Goal: Task Accomplishment & Management: Complete application form

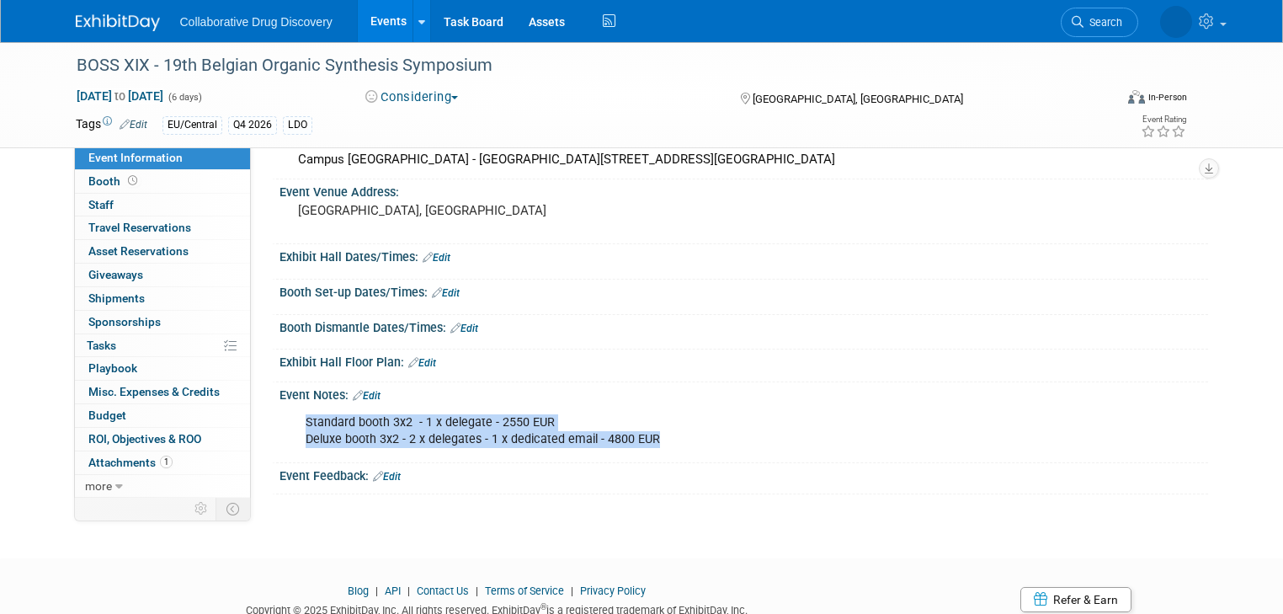
click at [375, 23] on link "Events" at bounding box center [388, 21] width 61 height 42
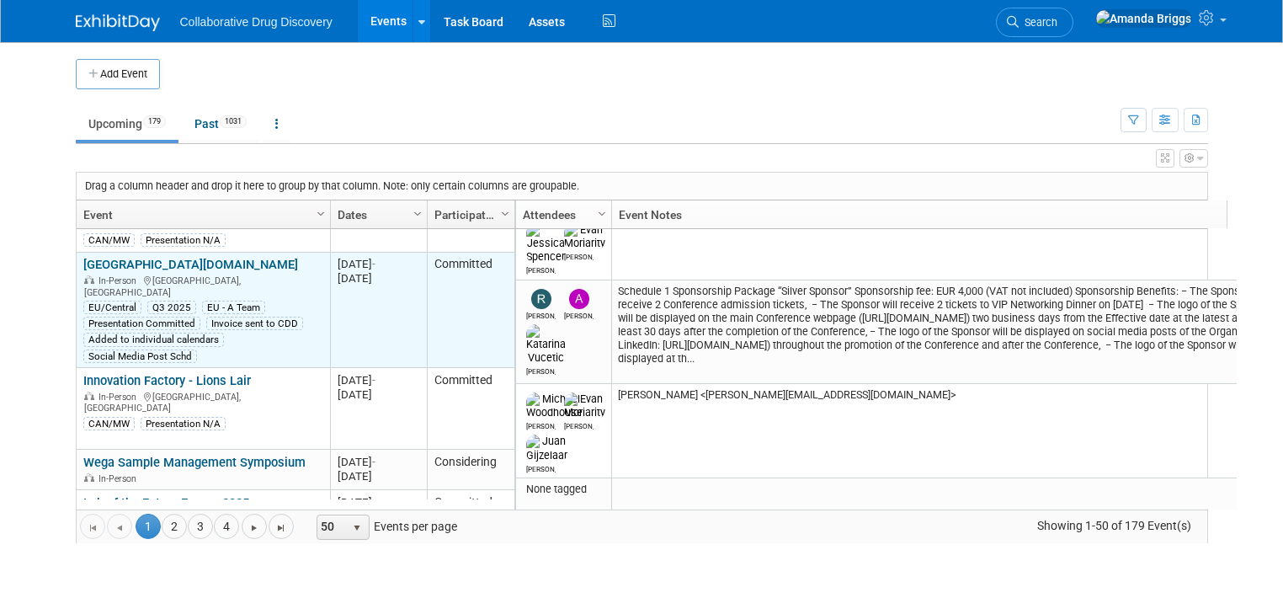
scroll to position [647, 0]
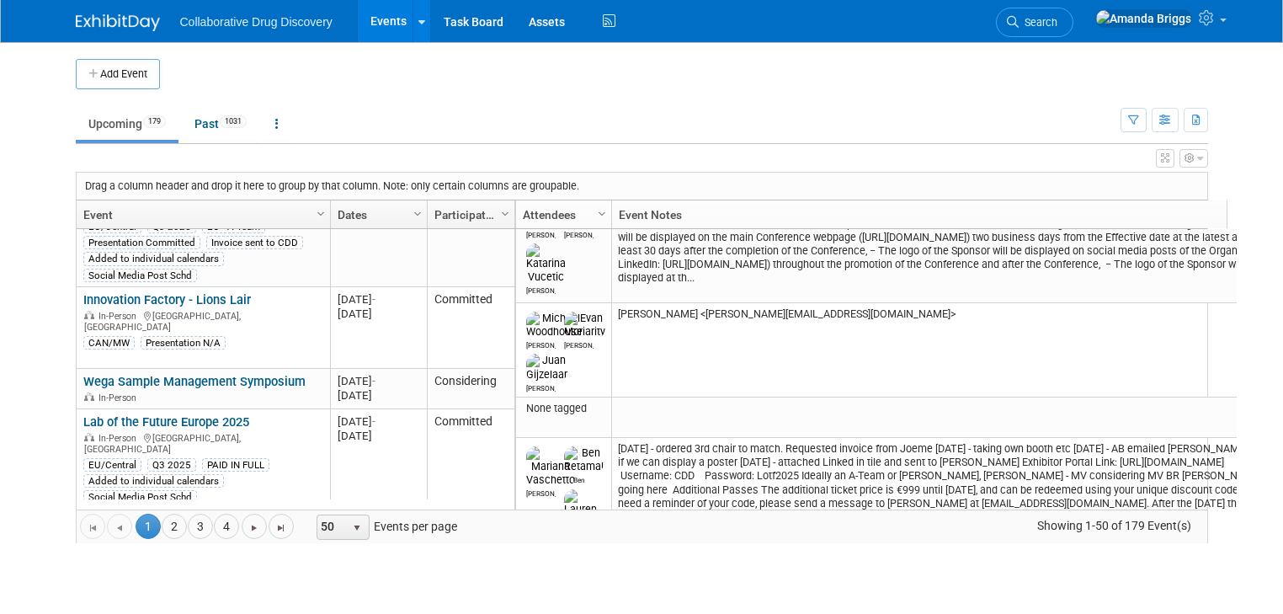
click at [162, 514] on link "Festival of Biologics 2025" at bounding box center [154, 521] width 143 height 15
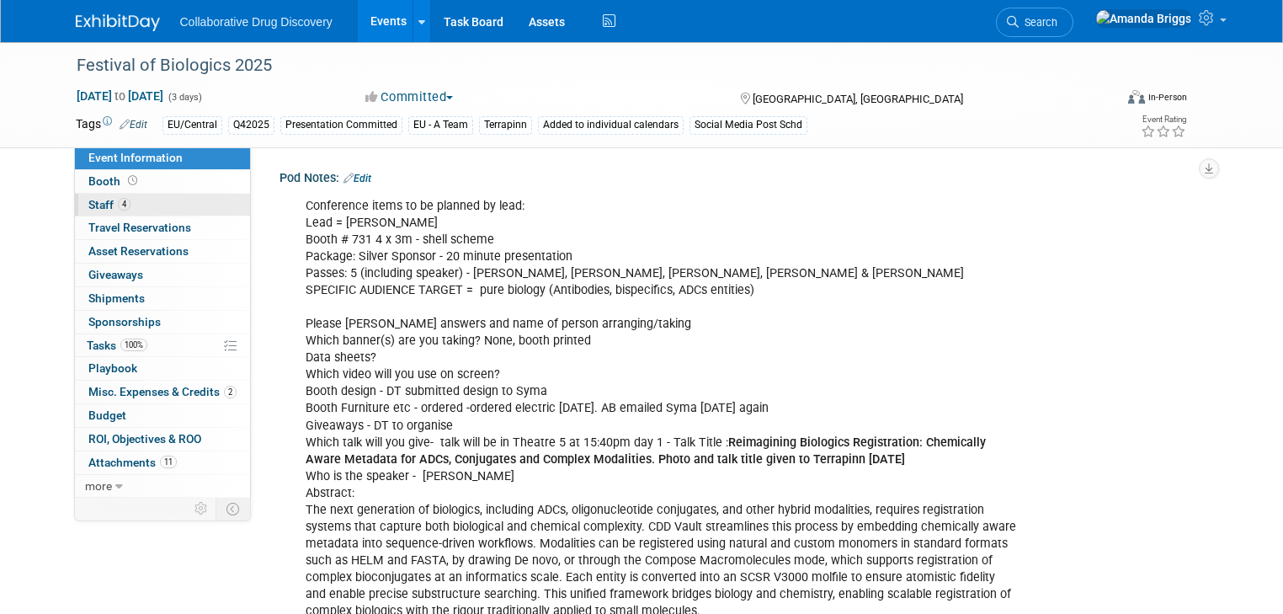
click at [88, 207] on span "Staff 4" at bounding box center [109, 204] width 42 height 13
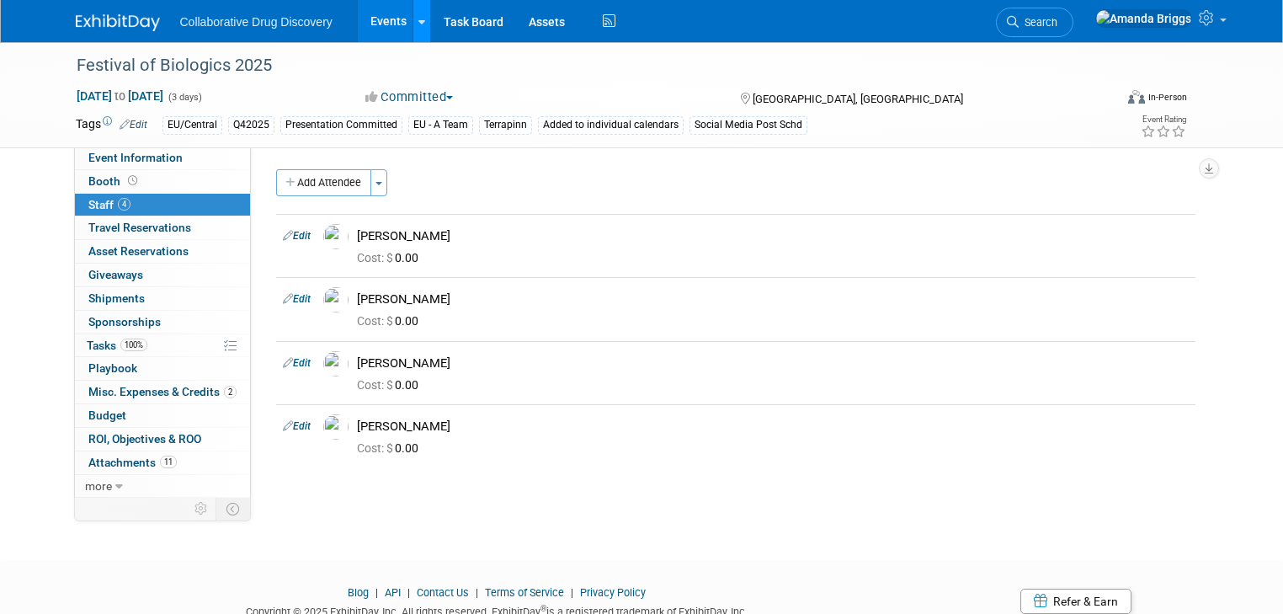
click at [418, 22] on icon at bounding box center [421, 22] width 7 height 11
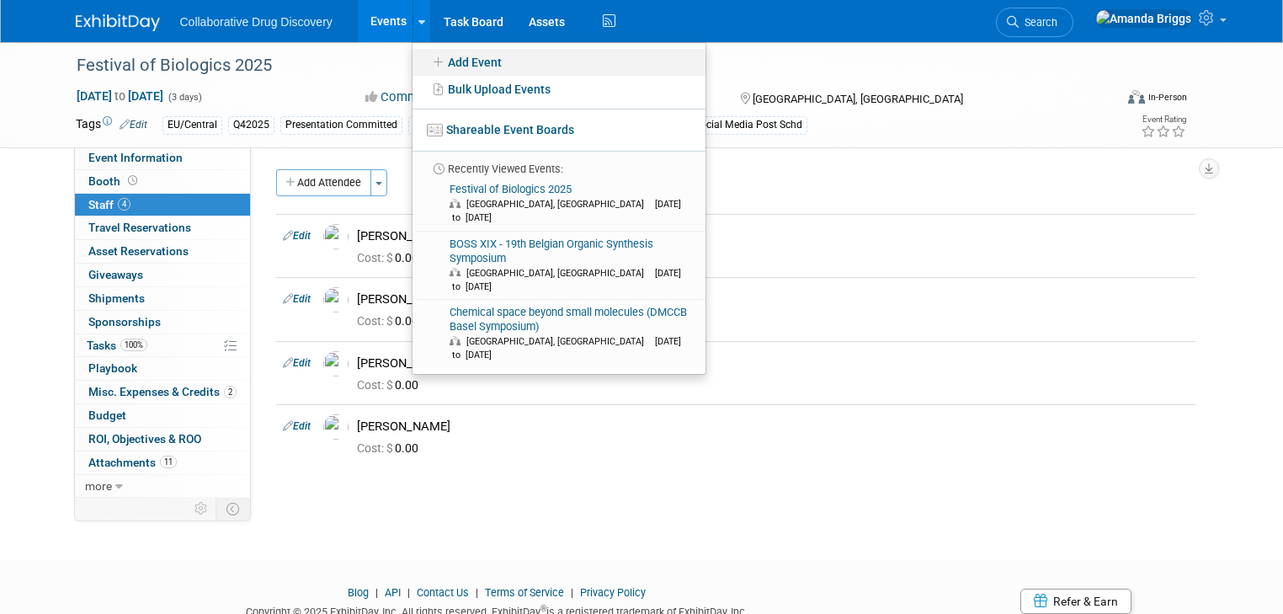
click at [441, 61] on link "Add Event" at bounding box center [559, 62] width 293 height 27
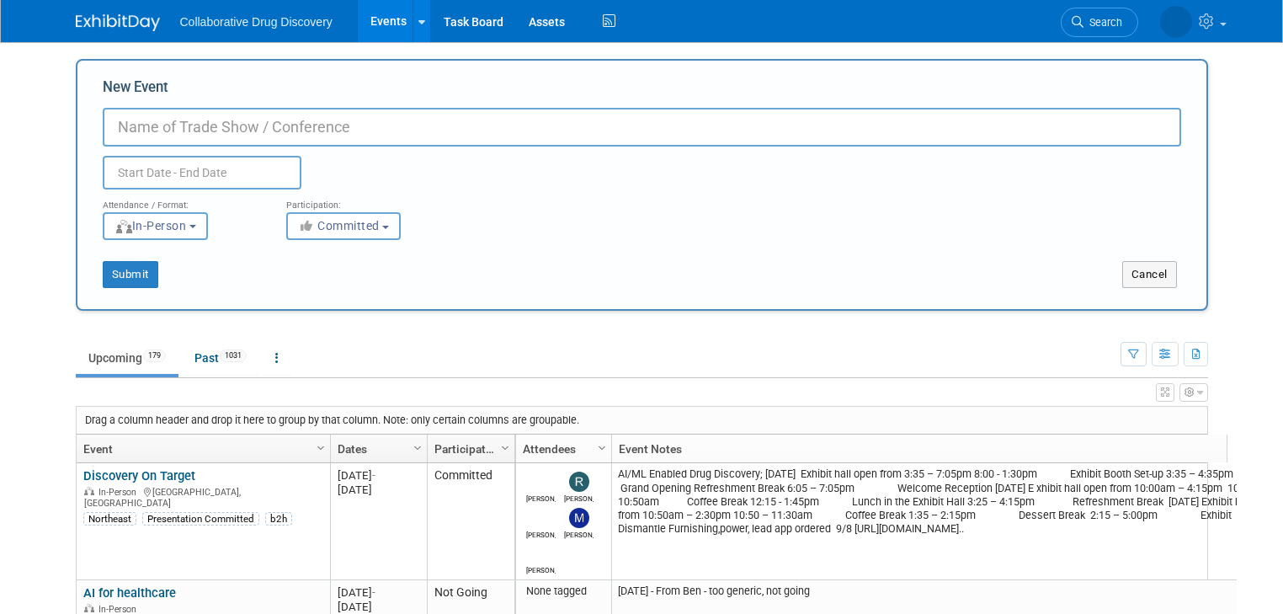
click at [379, 128] on input "New Event" at bounding box center [642, 127] width 1078 height 39
click at [185, 125] on input "New Event" at bounding box center [642, 127] width 1078 height 39
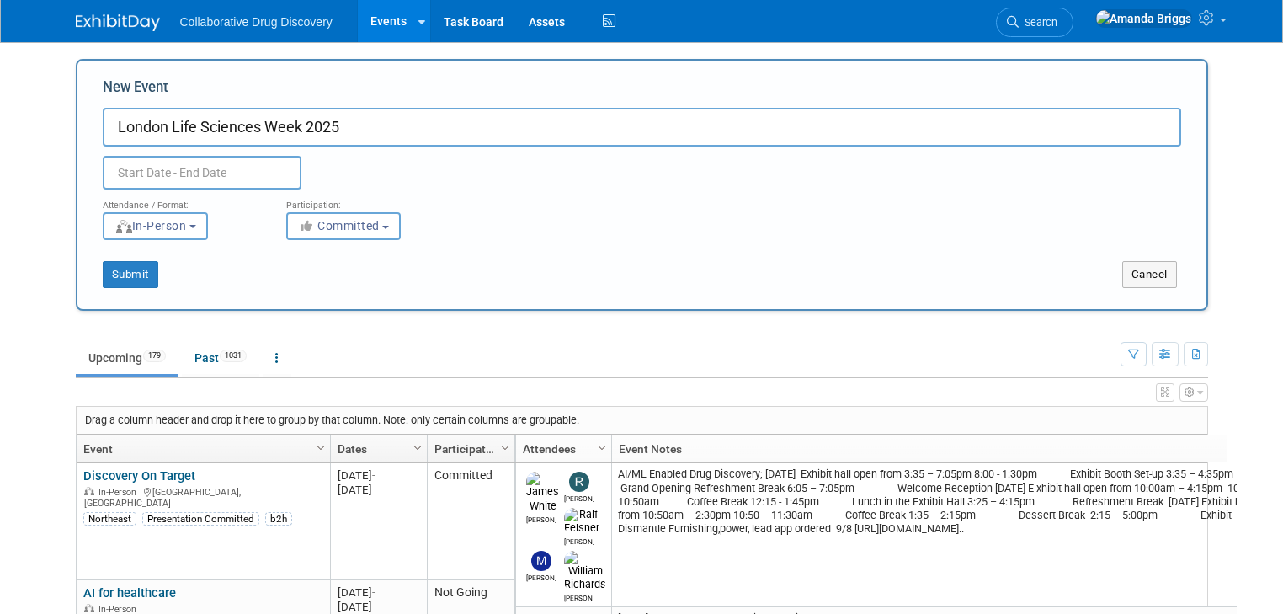
type input "London Life Sciences Week 2025"
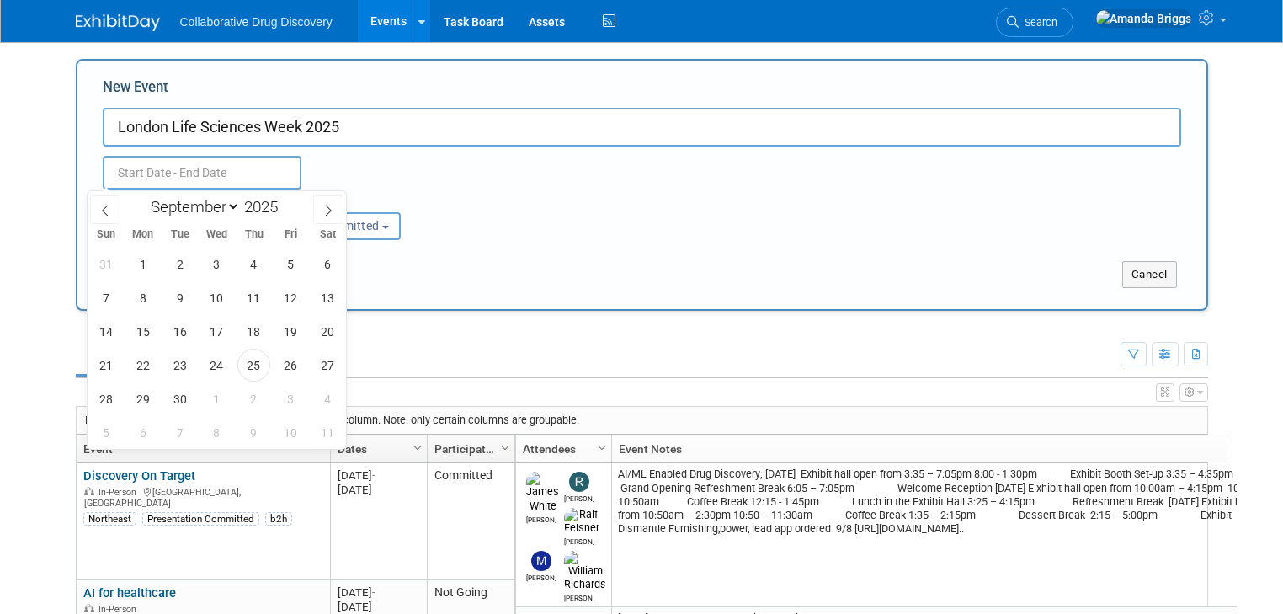
click at [127, 167] on input "text" at bounding box center [202, 173] width 199 height 34
click at [232, 202] on select "January February March April May June July August September October November De…" at bounding box center [191, 206] width 97 height 21
select select "10"
click at [143, 196] on select "January February March April May June July August September October November De…" at bounding box center [191, 206] width 97 height 21
click at [107, 361] on span "16" at bounding box center [105, 365] width 33 height 33
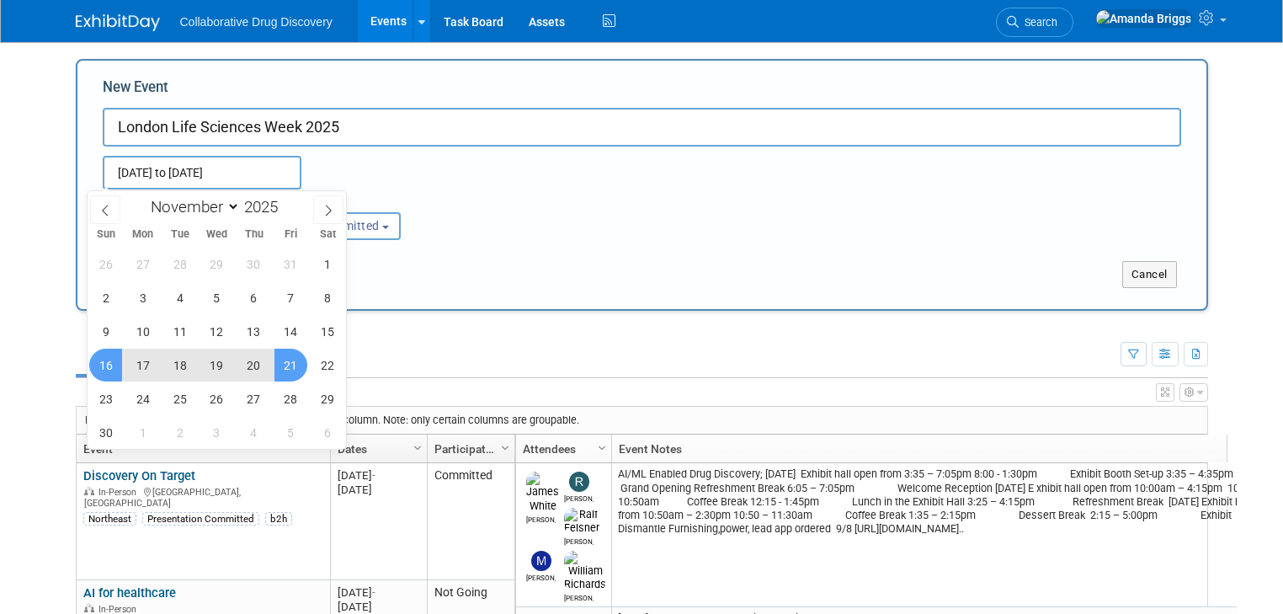
click at [286, 366] on span "21" at bounding box center [290, 365] width 33 height 33
type input "[DATE] to [DATE]"
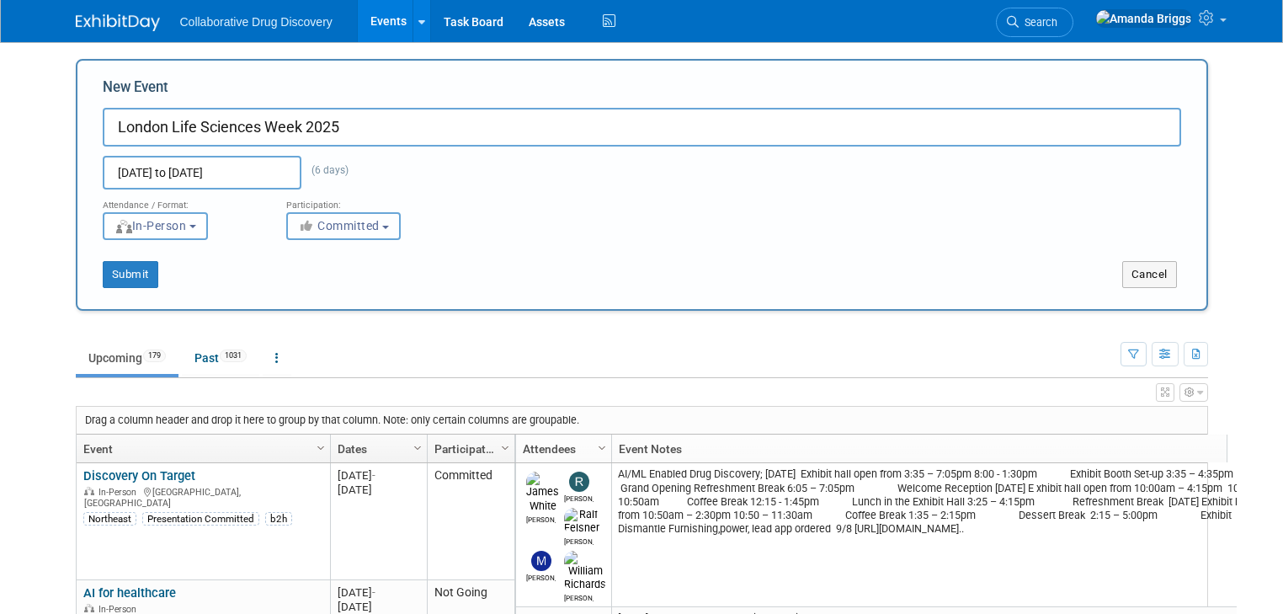
click at [381, 224] on button "Committed" at bounding box center [343, 226] width 114 height 28
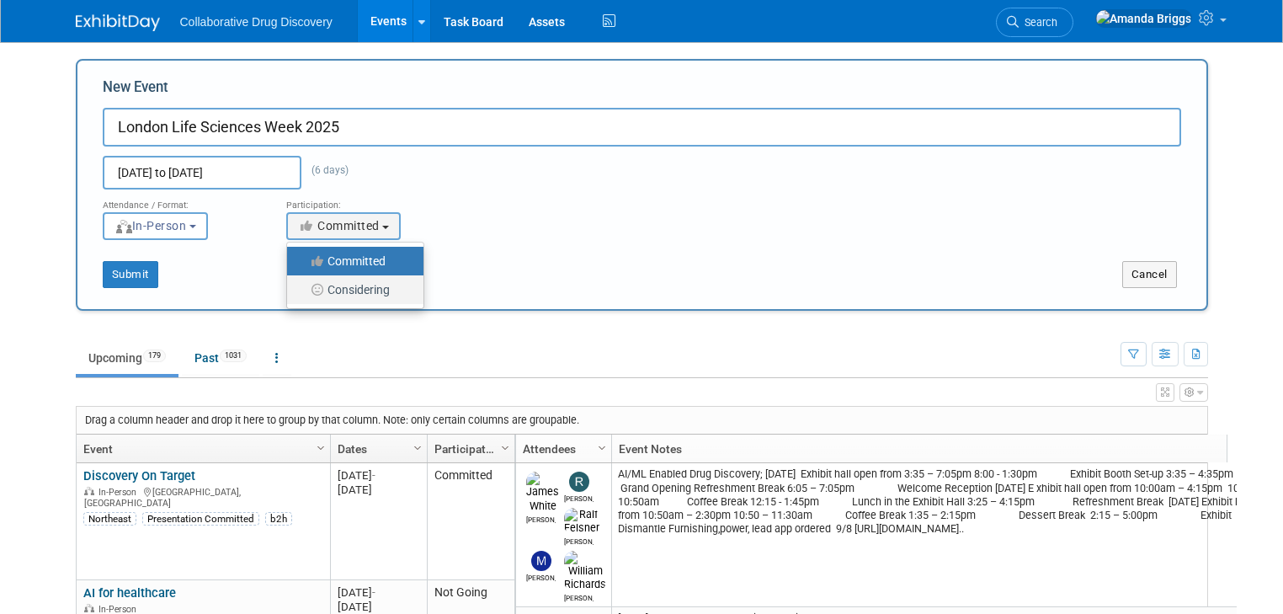
click at [357, 291] on label "Considering" at bounding box center [350, 290] width 111 height 22
click at [302, 291] on input "Considering" at bounding box center [296, 290] width 11 height 11
select select "2"
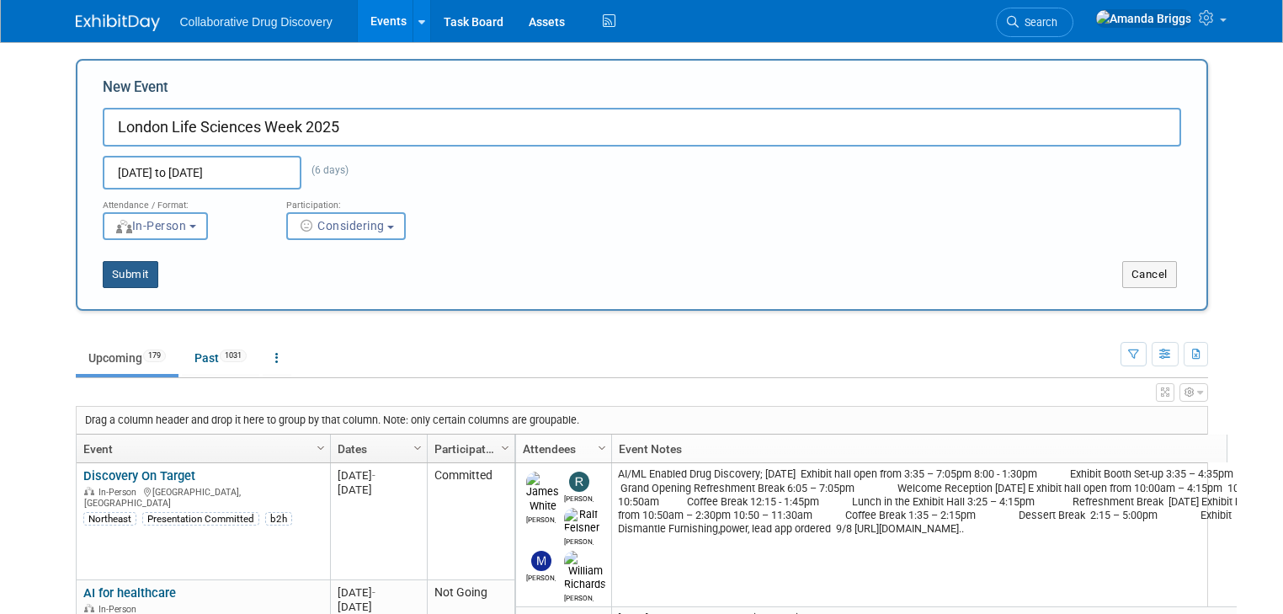
click at [114, 274] on button "Submit" at bounding box center [131, 274] width 56 height 27
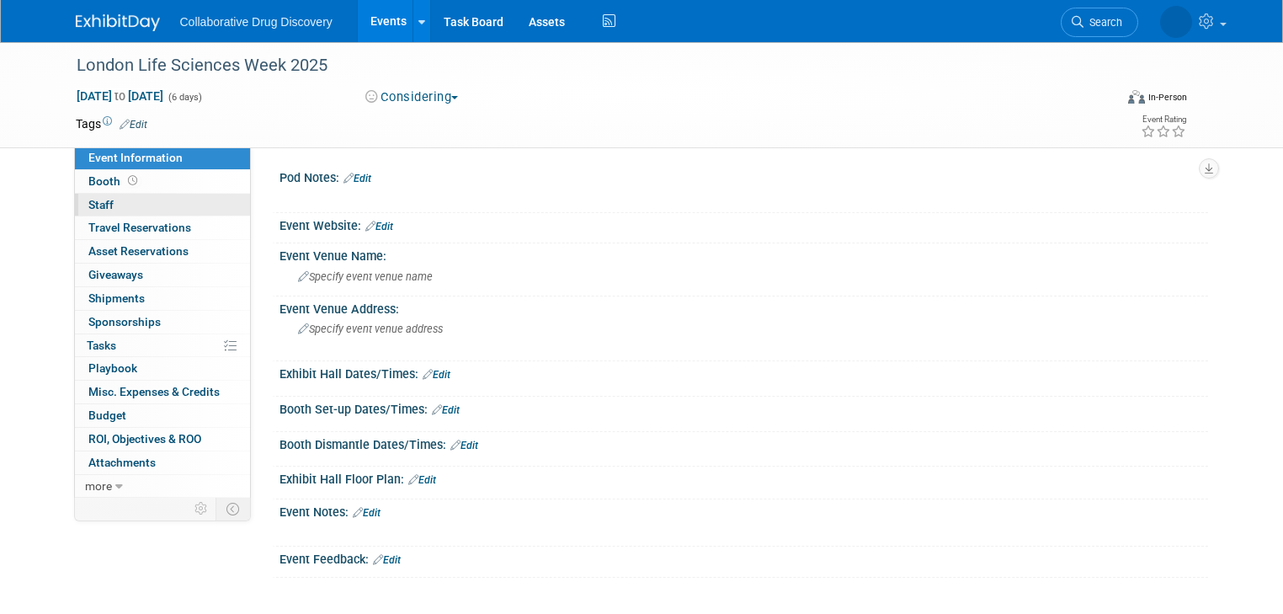
click at [138, 205] on link "0 Staff 0" at bounding box center [162, 205] width 175 height 23
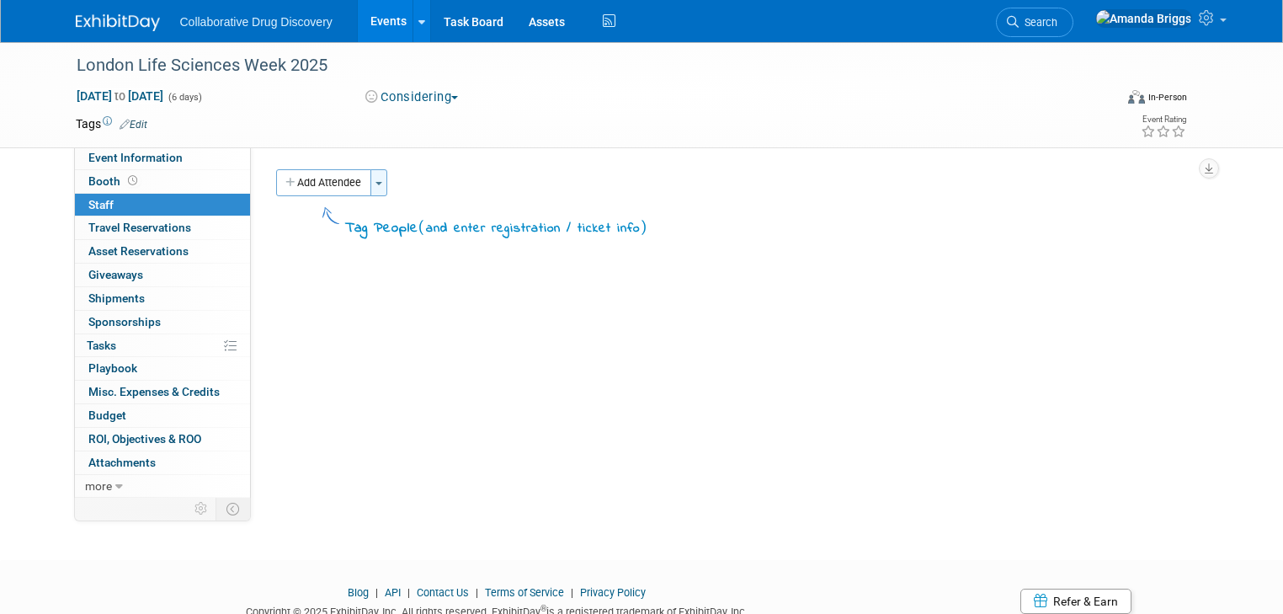
click at [370, 187] on button "Toggle Dropdown" at bounding box center [378, 182] width 17 height 27
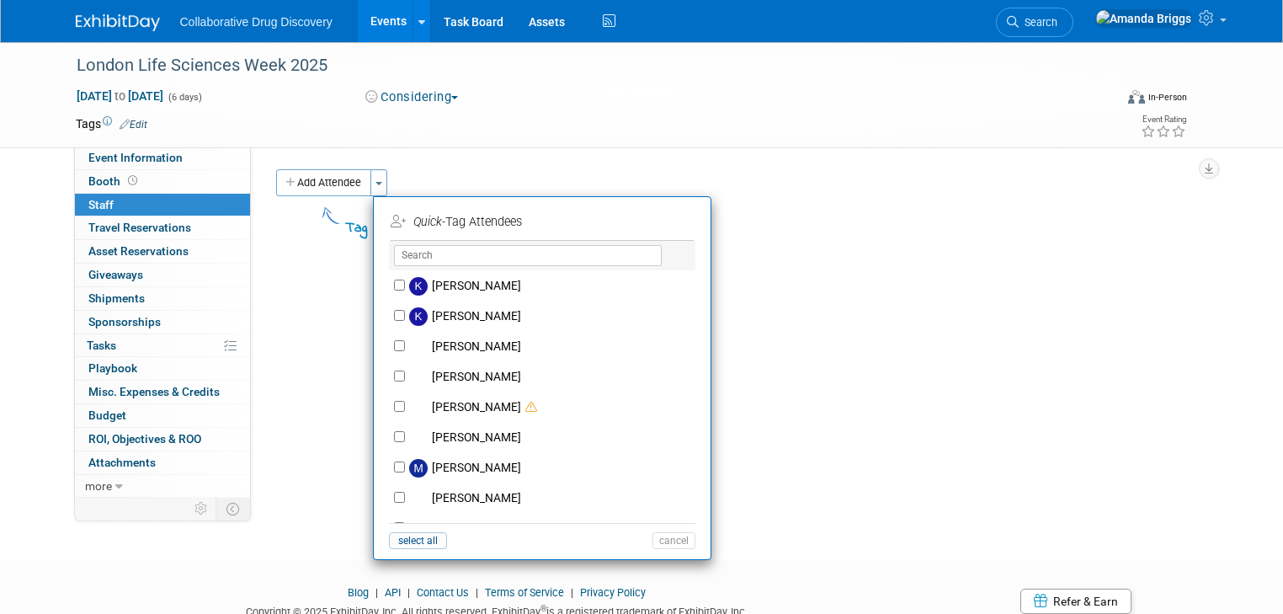
scroll to position [943, 0]
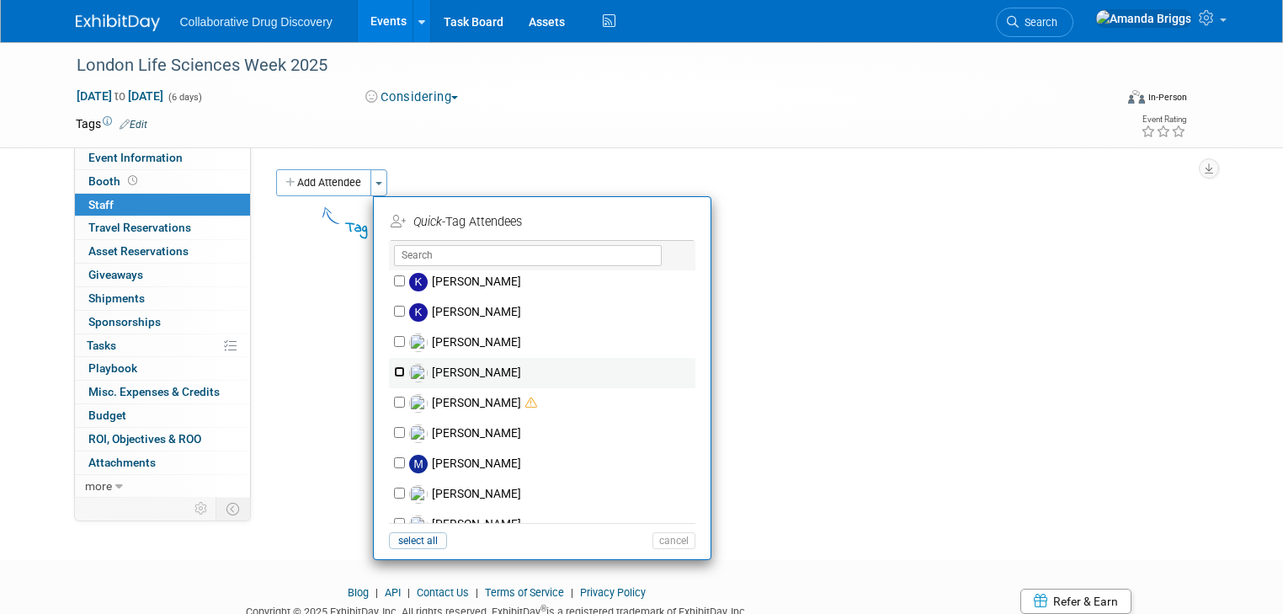
click at [394, 369] on input "[PERSON_NAME]" at bounding box center [399, 371] width 11 height 11
checkbox input "true"
click at [642, 223] on button "Apply" at bounding box center [667, 222] width 51 height 24
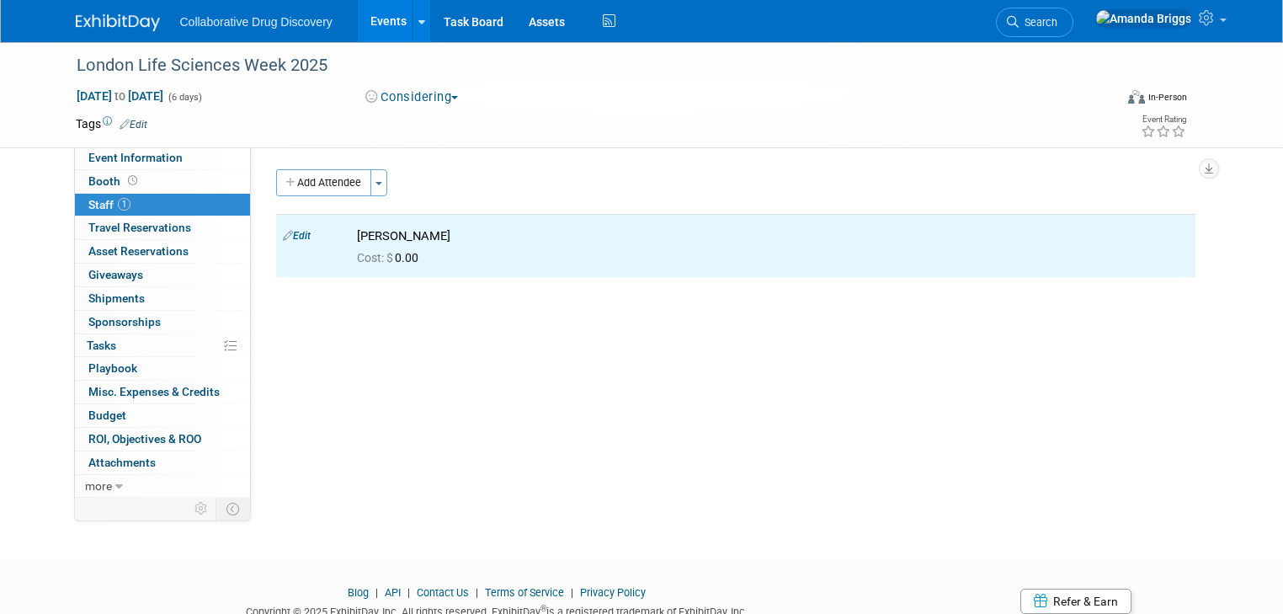
click at [123, 121] on link "Edit" at bounding box center [134, 125] width 28 height 12
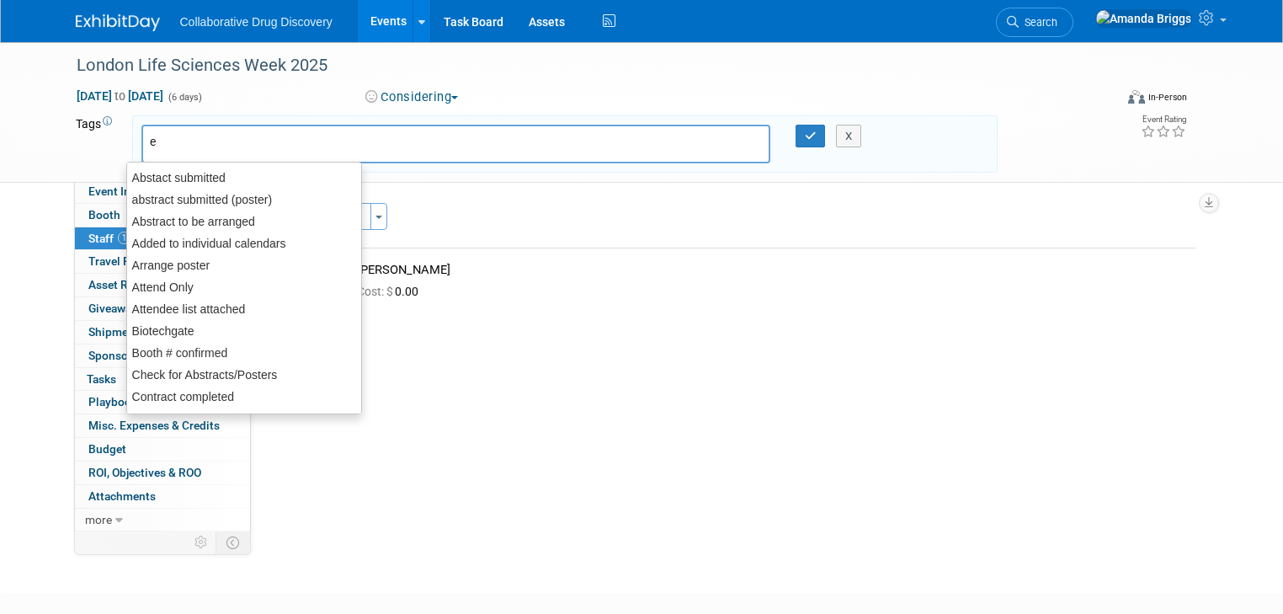
type input "eu"
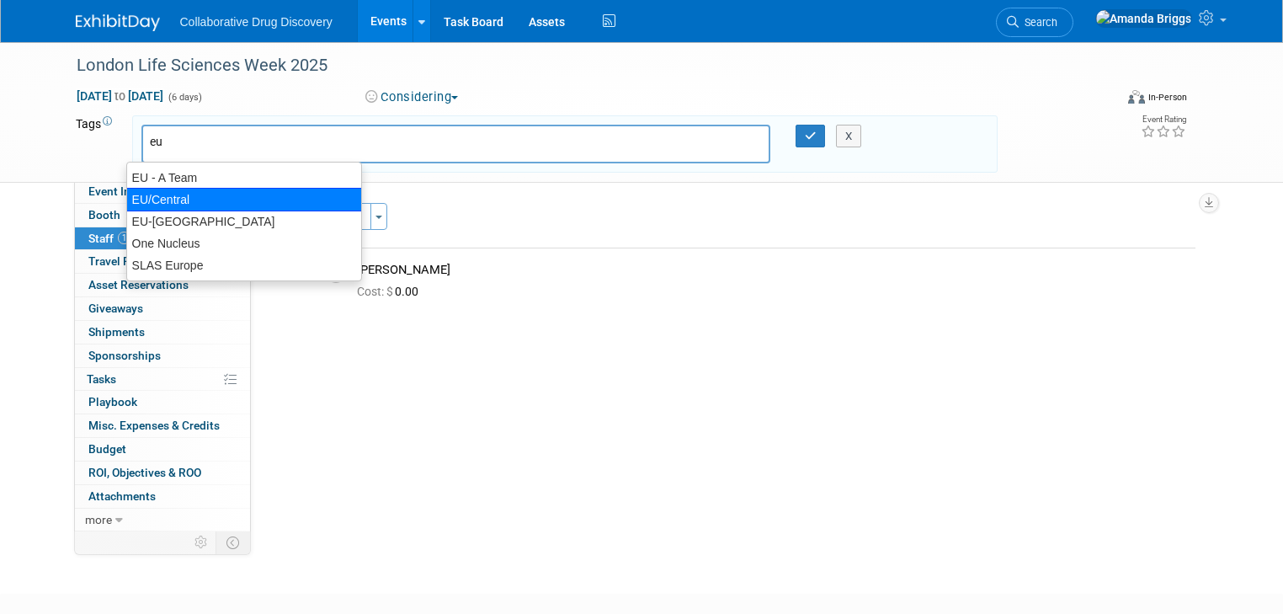
click at [171, 193] on div "EU/Central" at bounding box center [244, 200] width 236 height 24
type input "EU/Central"
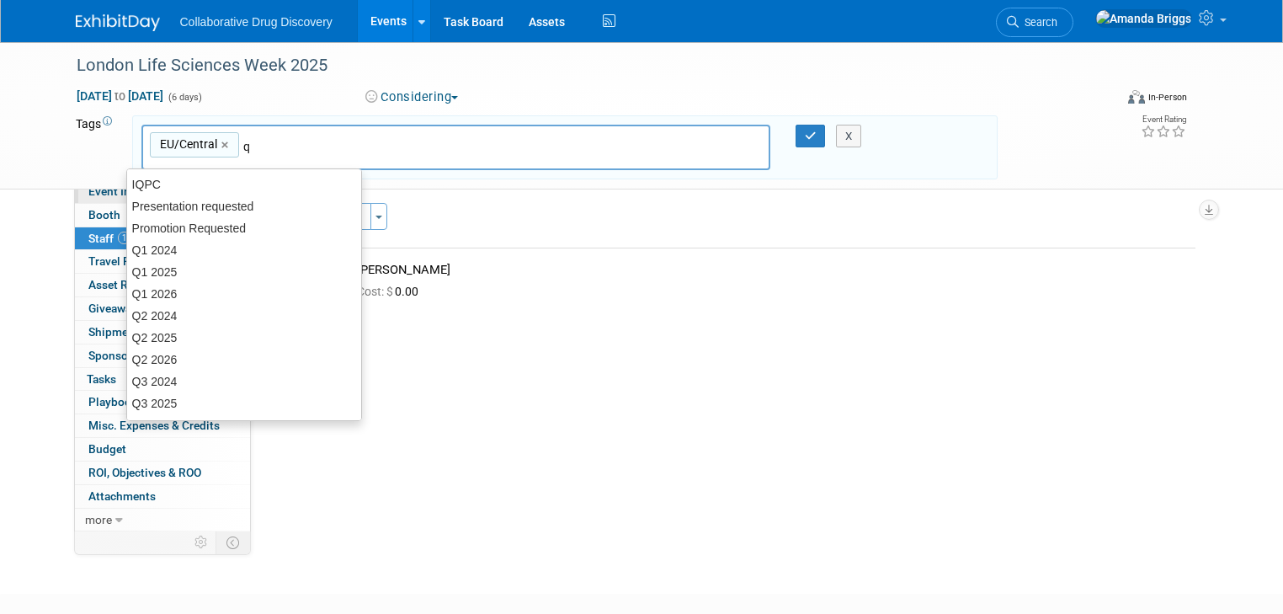
type input "q4"
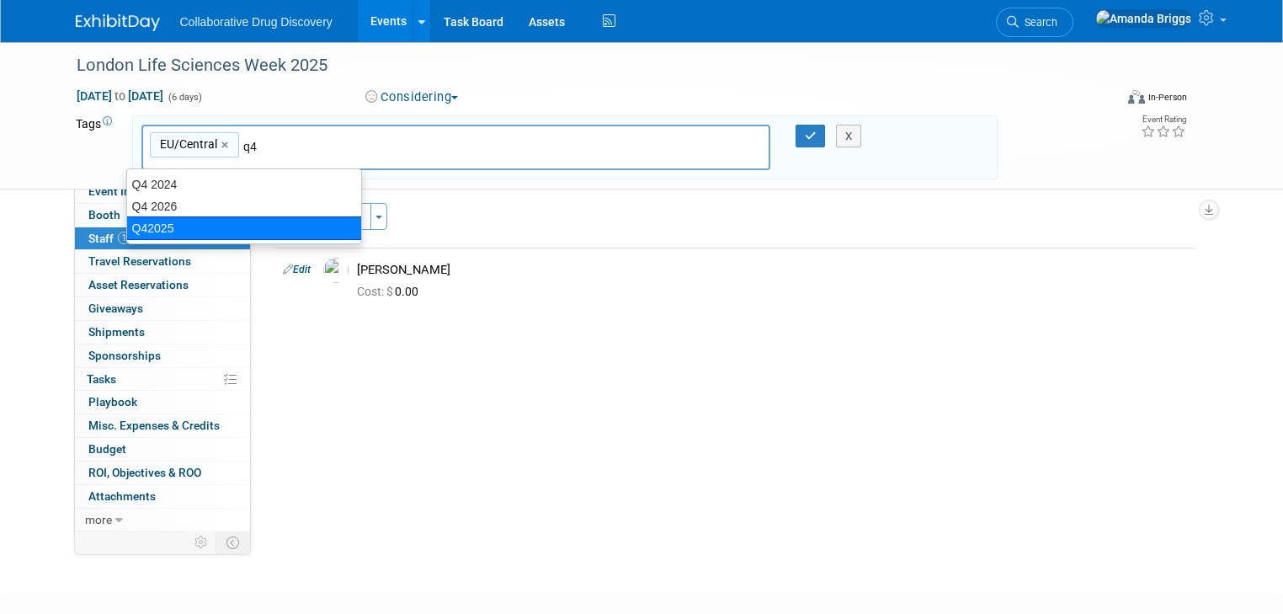
click at [172, 222] on div "Q42025" at bounding box center [244, 228] width 236 height 24
type input "EU/Central, Q42025"
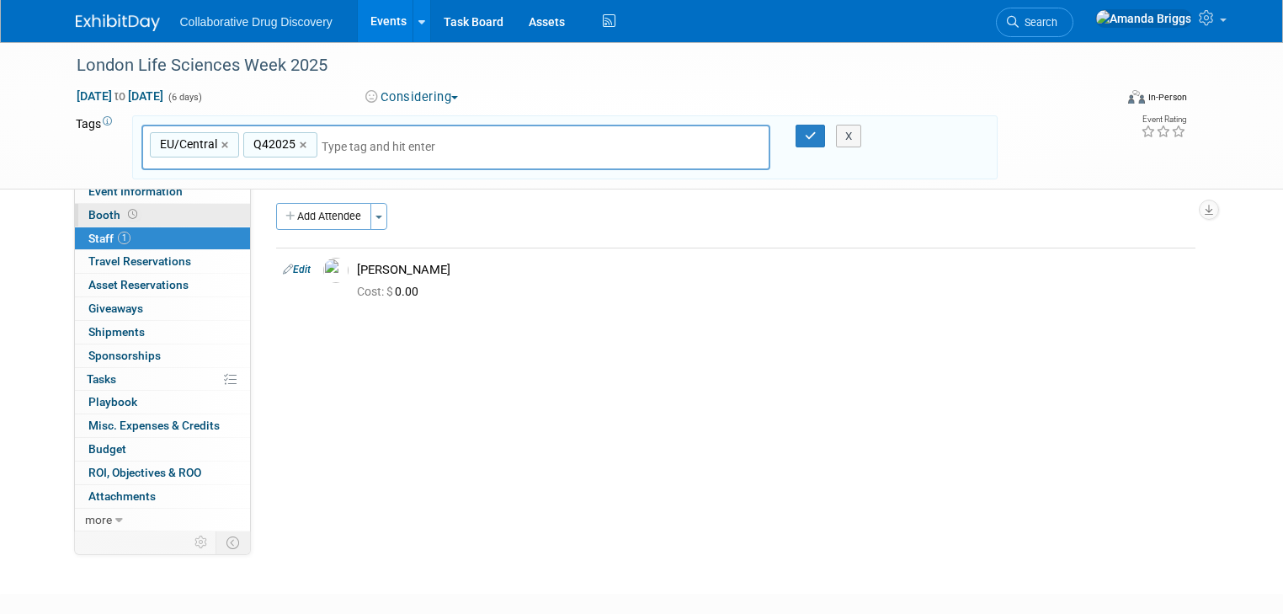
type input "a"
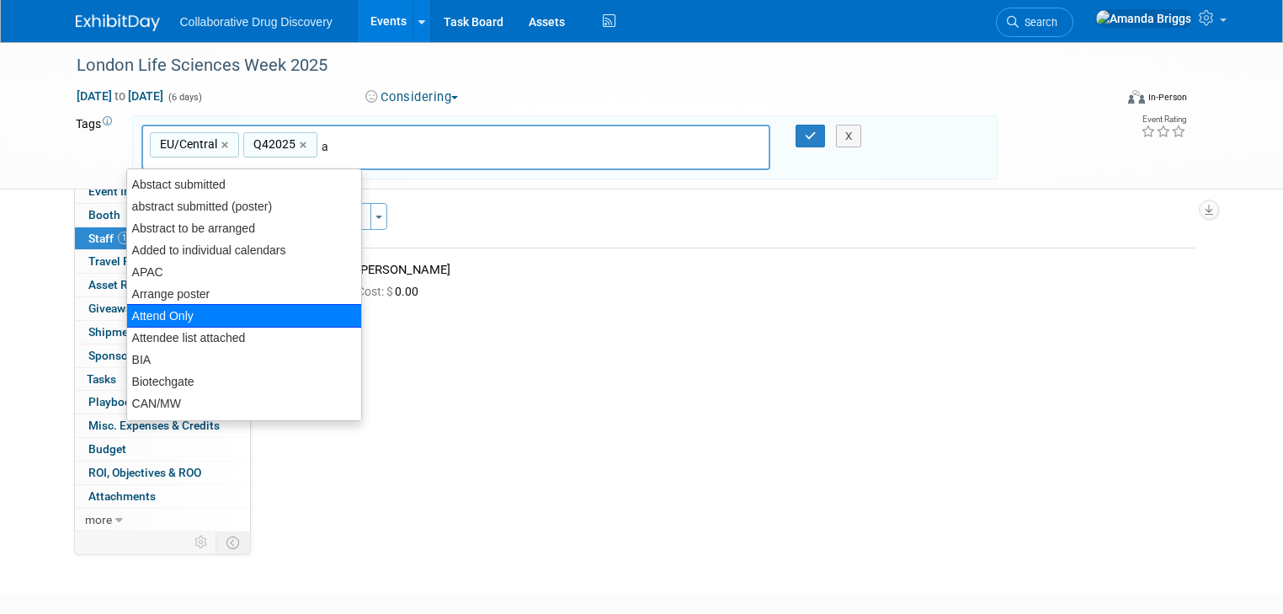
click at [166, 311] on div "Attend Only" at bounding box center [244, 316] width 236 height 24
type input "EU/Central, Q42025, Attend Only"
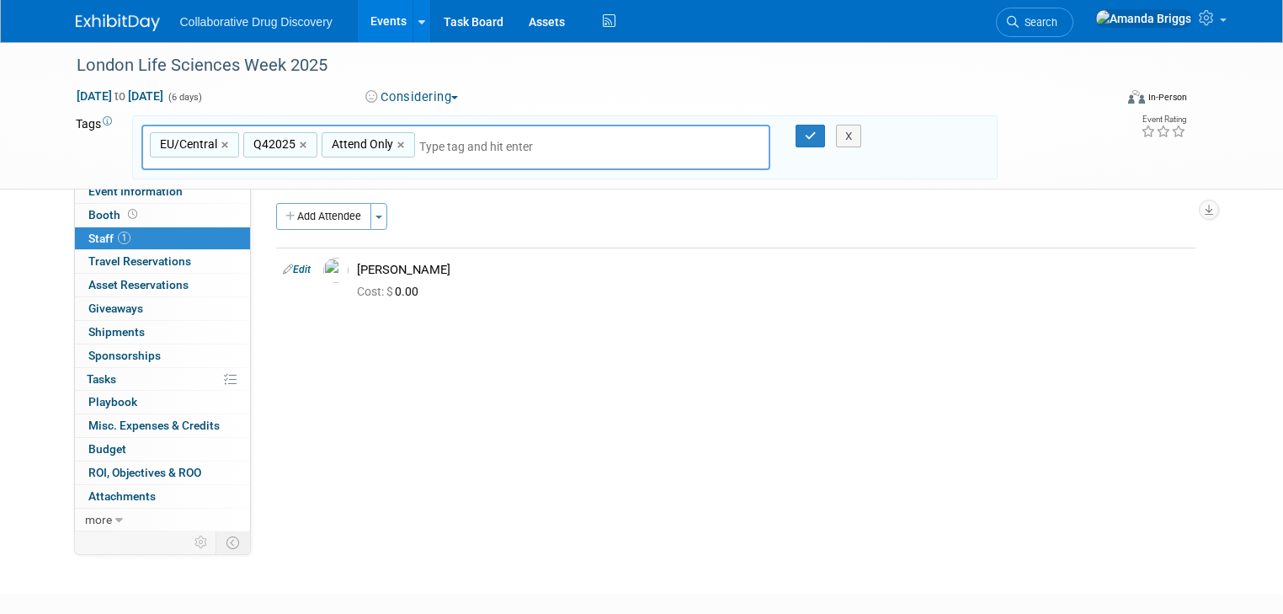
click at [451, 97] on span "button" at bounding box center [454, 97] width 7 height 3
click at [438, 120] on link "Committed" at bounding box center [426, 125] width 133 height 24
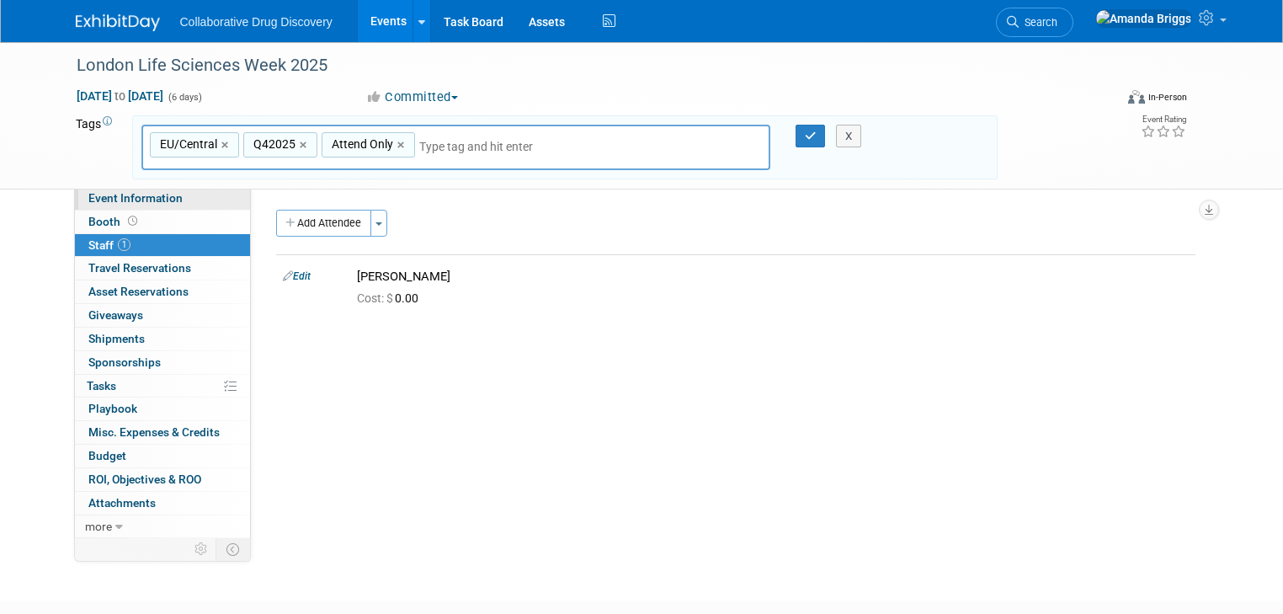
click at [161, 194] on span "Event Information" at bounding box center [135, 197] width 94 height 13
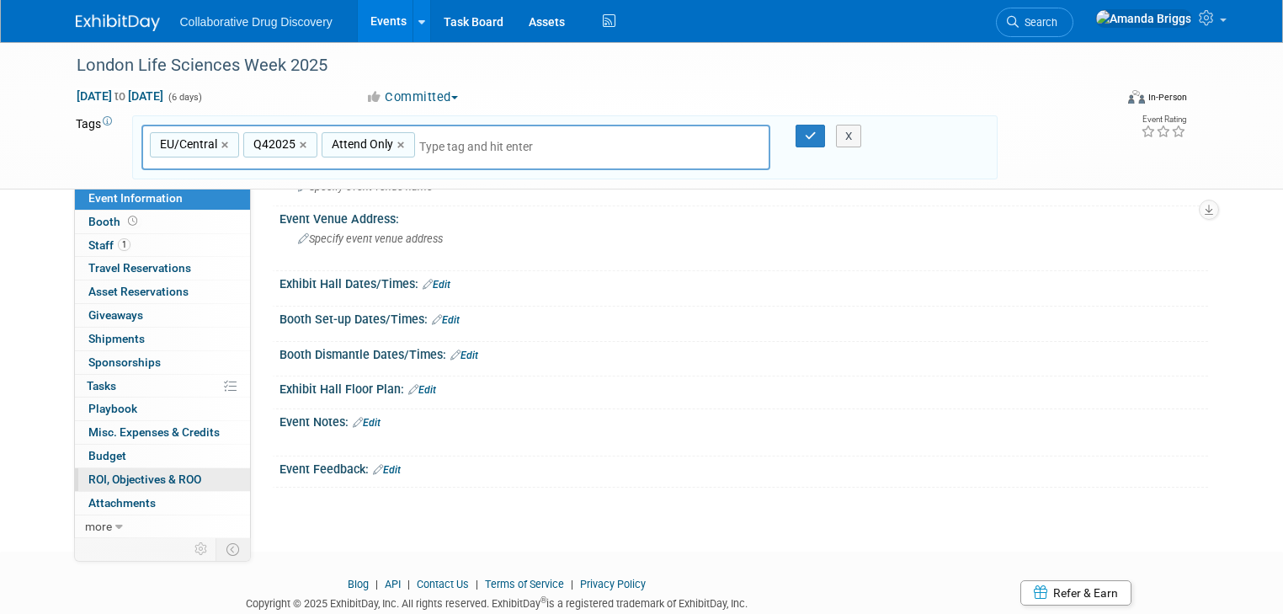
scroll to position [135, 0]
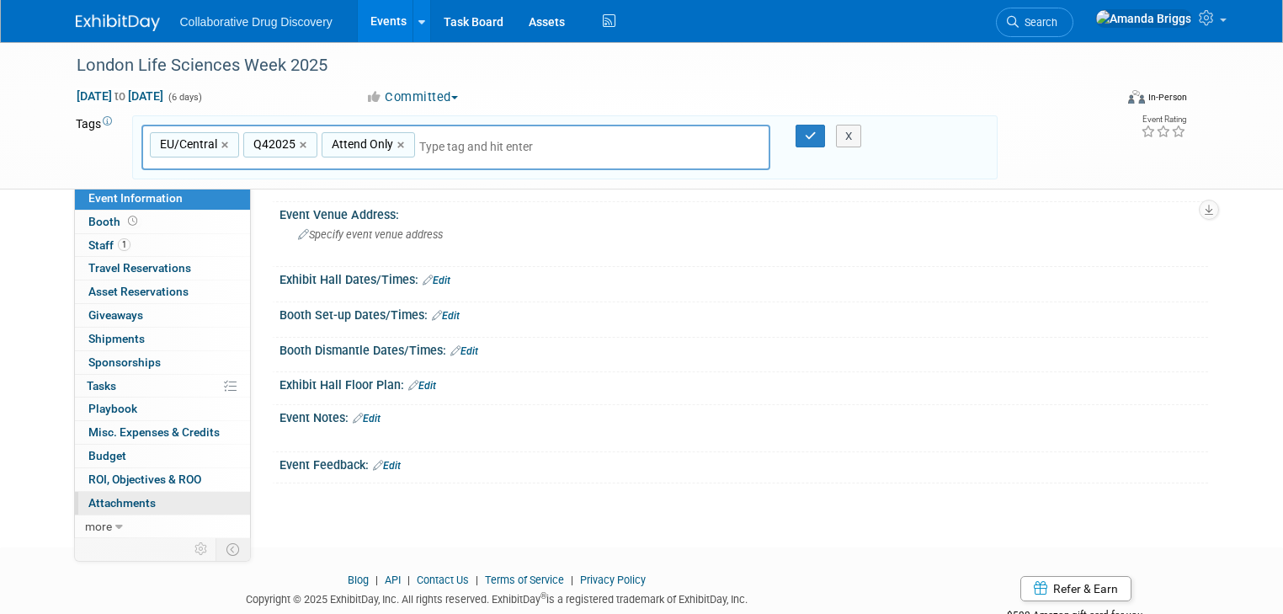
click at [108, 502] on span "Attachments 0" at bounding box center [121, 502] width 67 height 13
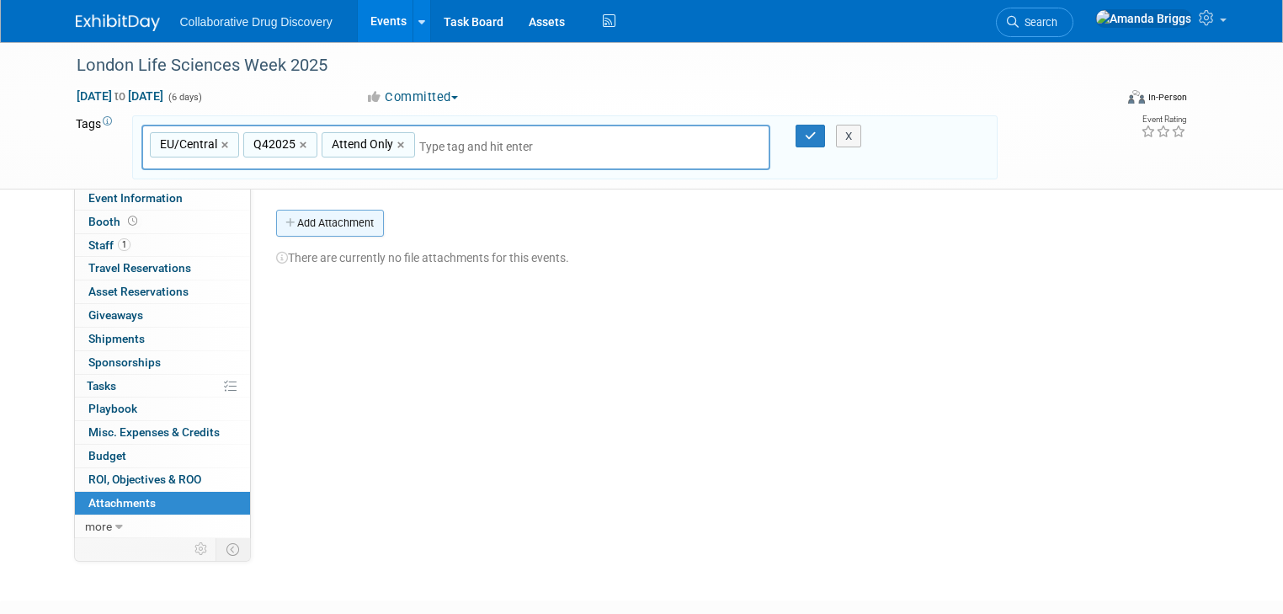
click at [311, 226] on button "Add Attachment" at bounding box center [330, 223] width 108 height 27
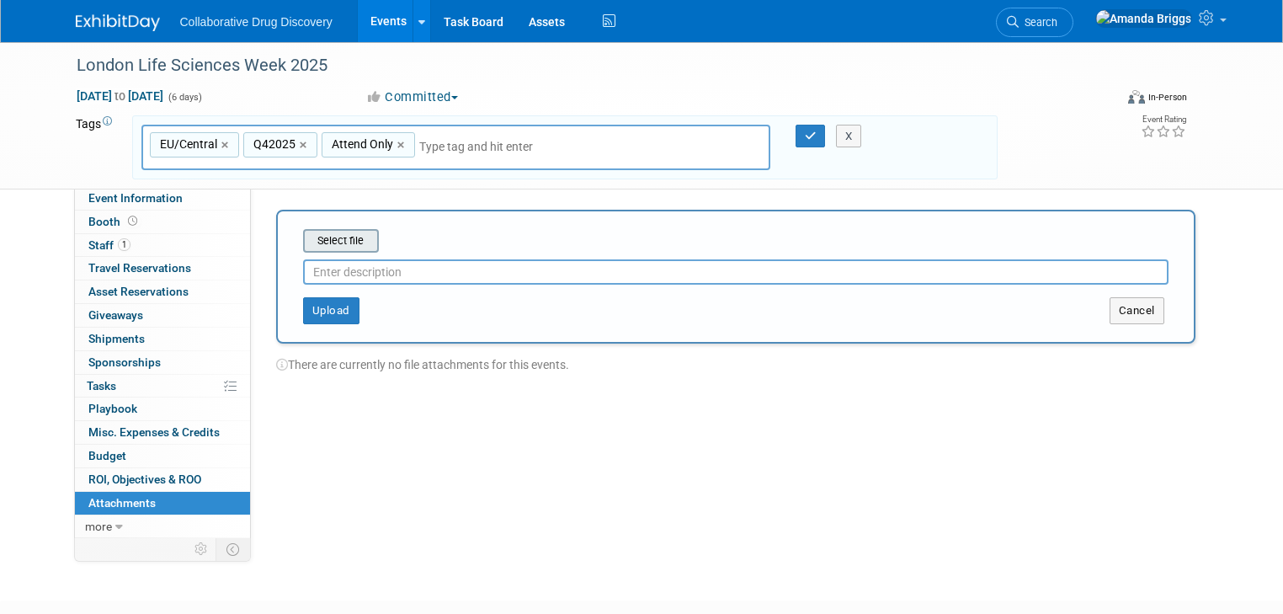
click at [314, 237] on input "file" at bounding box center [277, 241] width 200 height 20
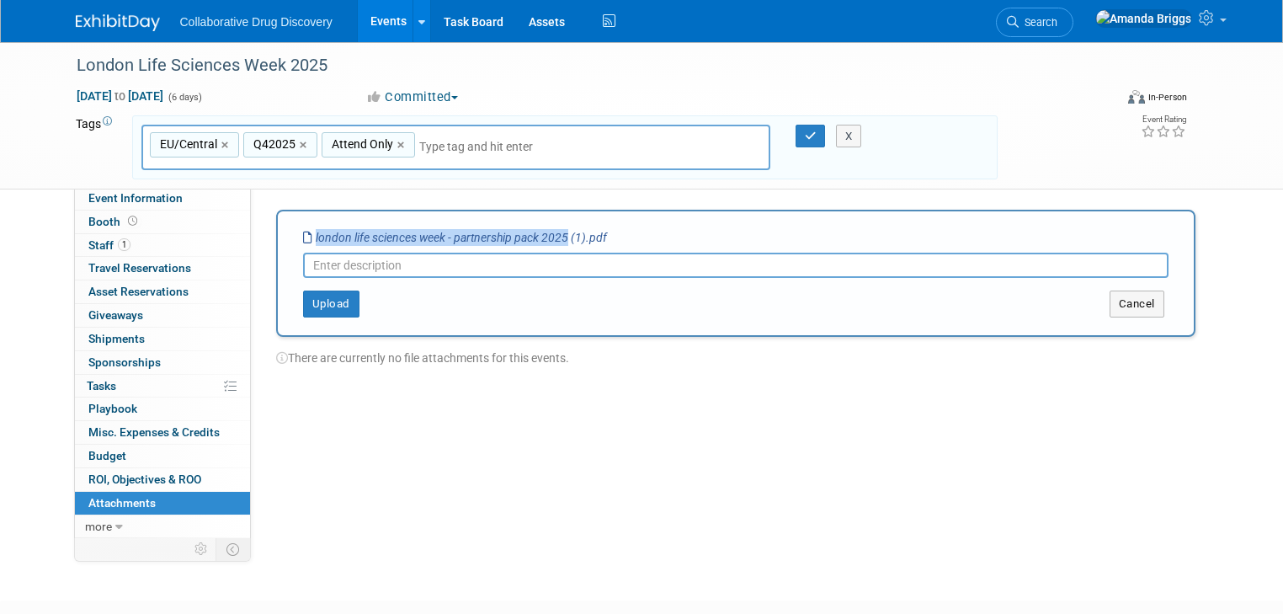
drag, startPoint x: 552, startPoint y: 237, endPoint x: 301, endPoint y: 242, distance: 251.8
click at [303, 242] on icon "london life sciences week - partnership pack 2025 (1).pdf" at bounding box center [455, 237] width 304 height 13
copy icon "london life sciences week - partnership pack 2025"
click at [317, 269] on input "text" at bounding box center [735, 265] width 865 height 25
paste input "london life sciences week - partnership pack 2025"
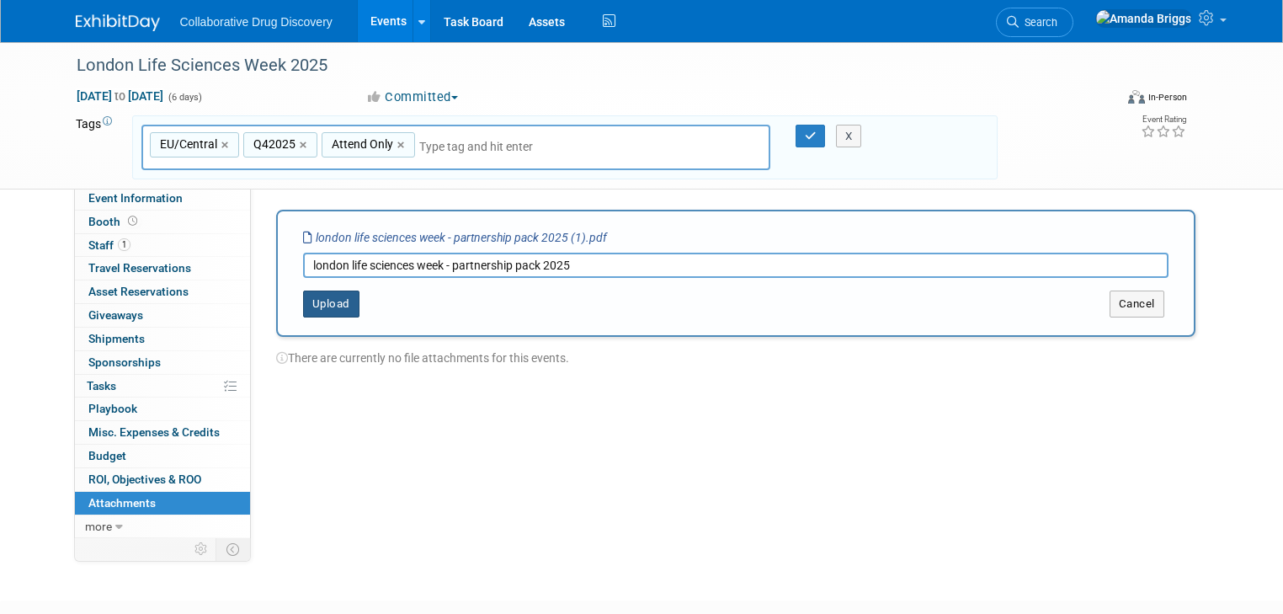
type input "london life sciences week - partnership pack 2025"
click at [324, 300] on button "Upload" at bounding box center [331, 303] width 56 height 27
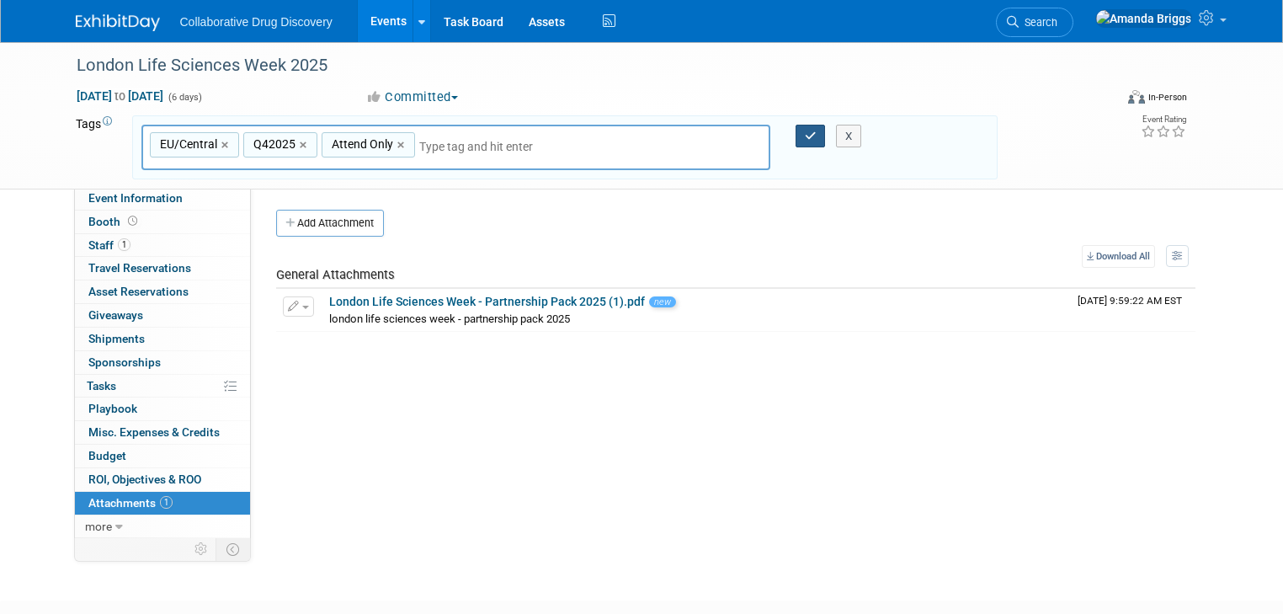
click at [808, 136] on icon "button" at bounding box center [811, 135] width 12 height 11
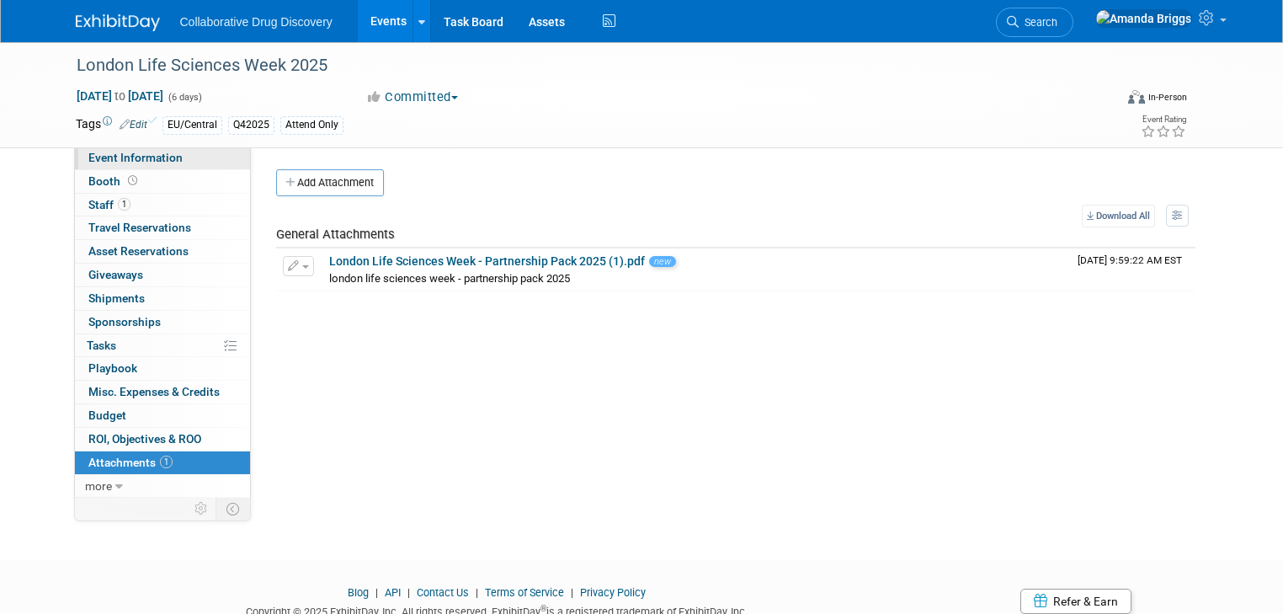
click at [141, 159] on span "Event Information" at bounding box center [135, 157] width 94 height 13
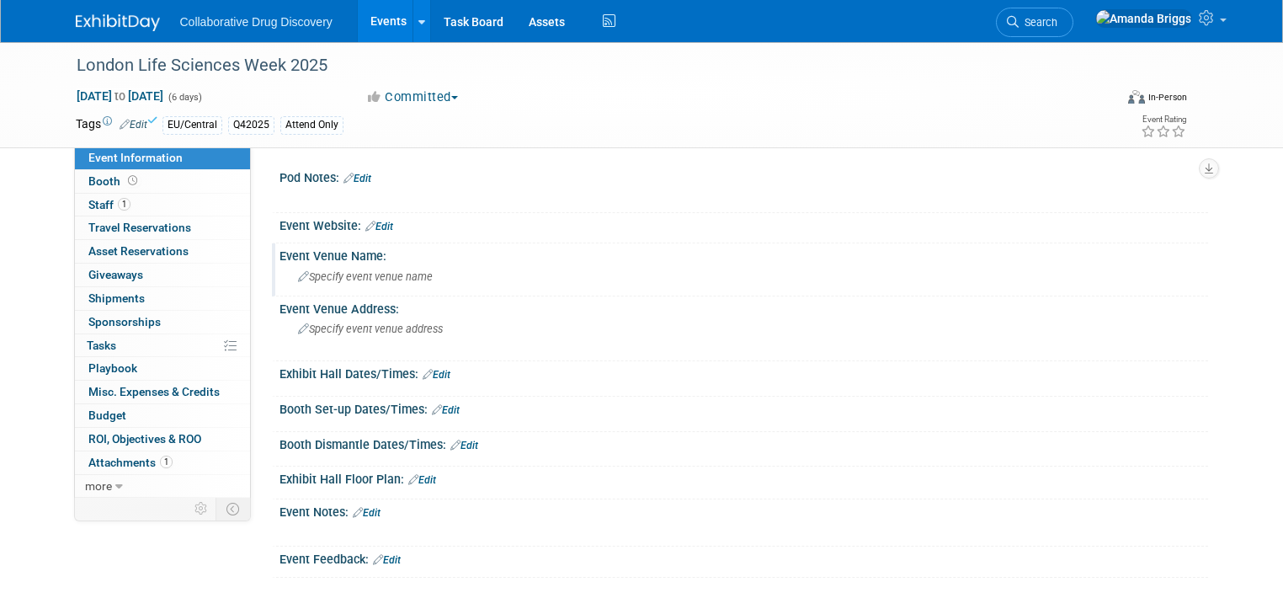
click at [355, 276] on span "Specify event venue name" at bounding box center [365, 276] width 135 height 13
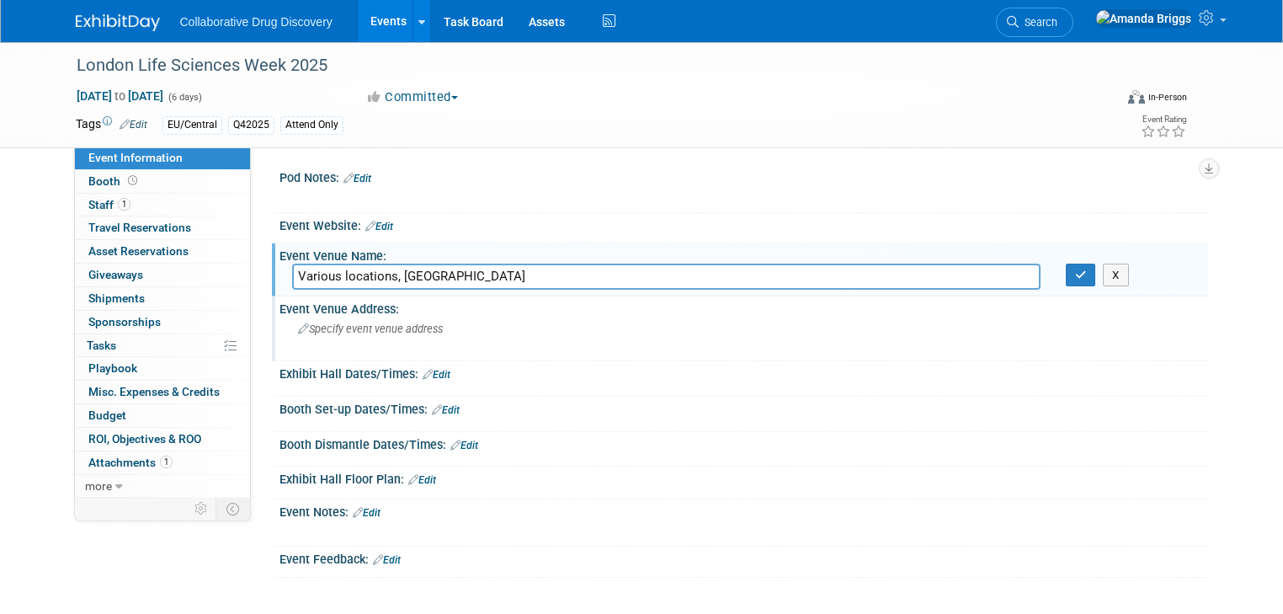
type input "Various locations, London"
click at [361, 333] on span "Specify event venue address" at bounding box center [370, 328] width 145 height 13
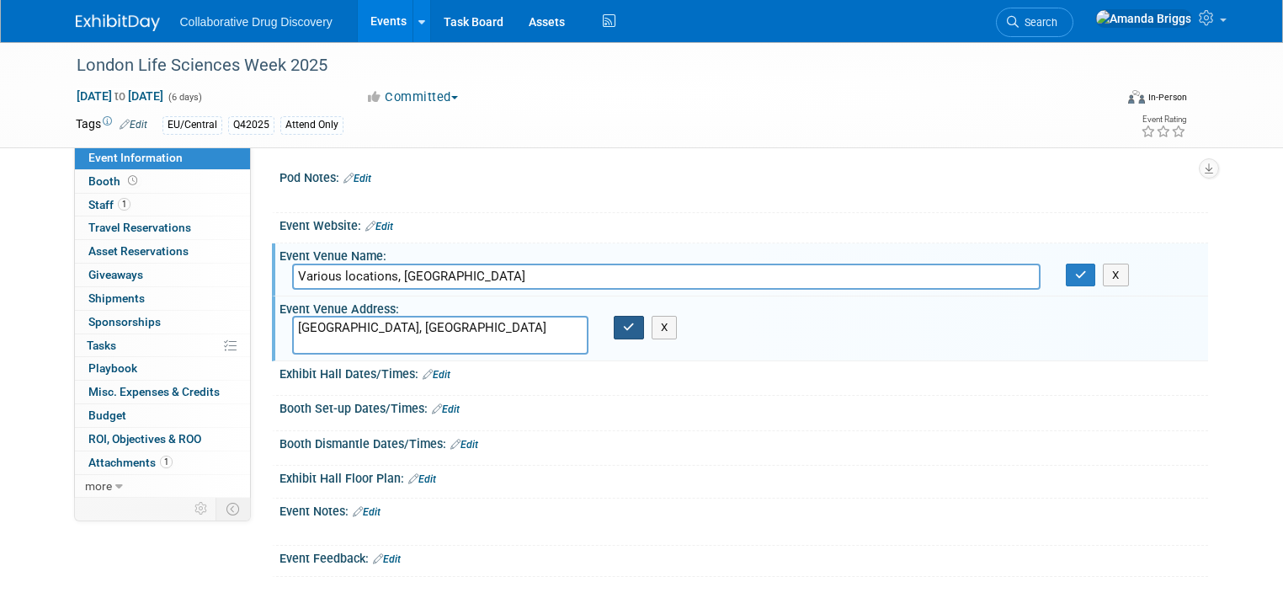
type textarea "[GEOGRAPHIC_DATA], [GEOGRAPHIC_DATA]"
click at [624, 333] on button "button" at bounding box center [629, 328] width 30 height 24
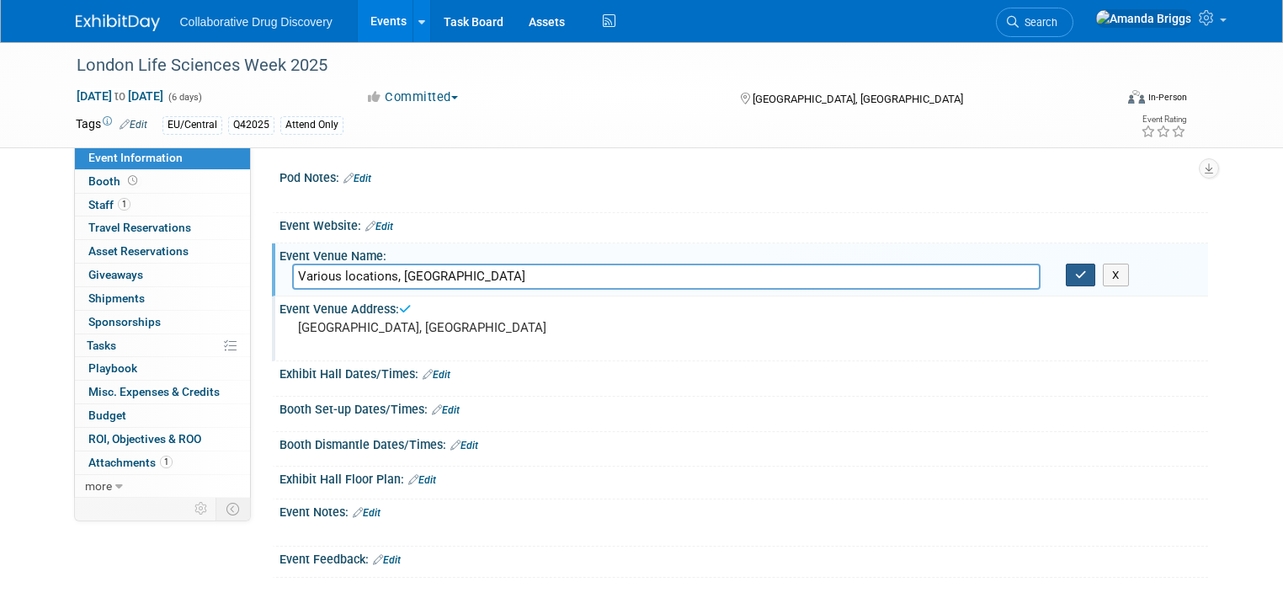
click at [1087, 269] on icon "button" at bounding box center [1081, 274] width 12 height 11
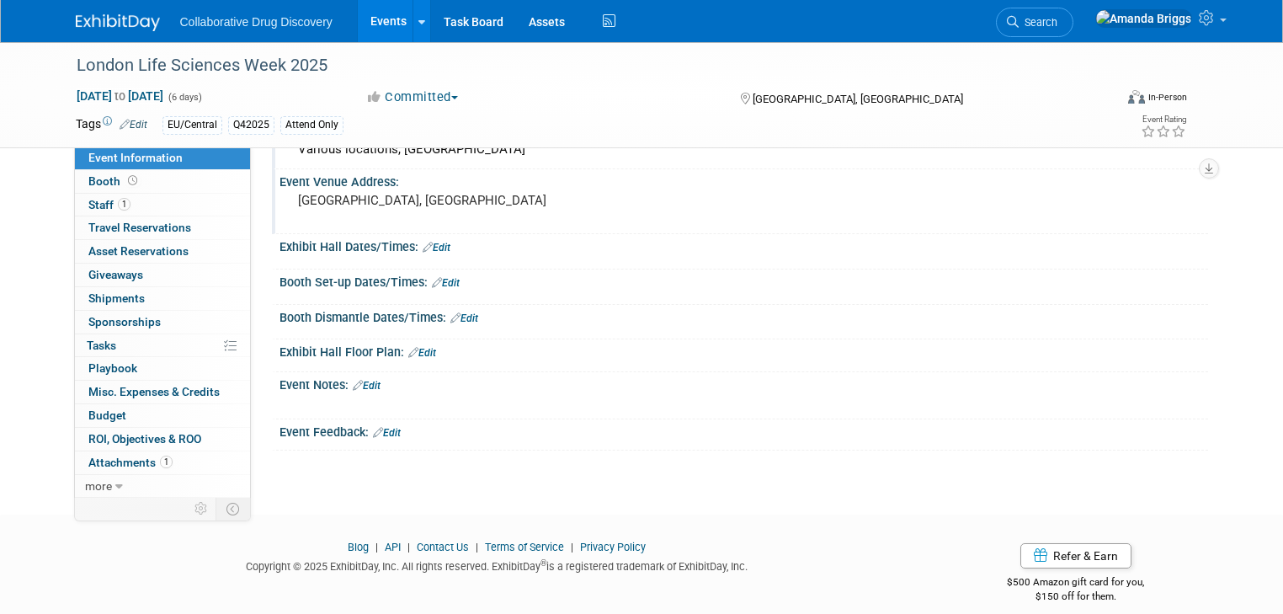
scroll to position [135, 0]
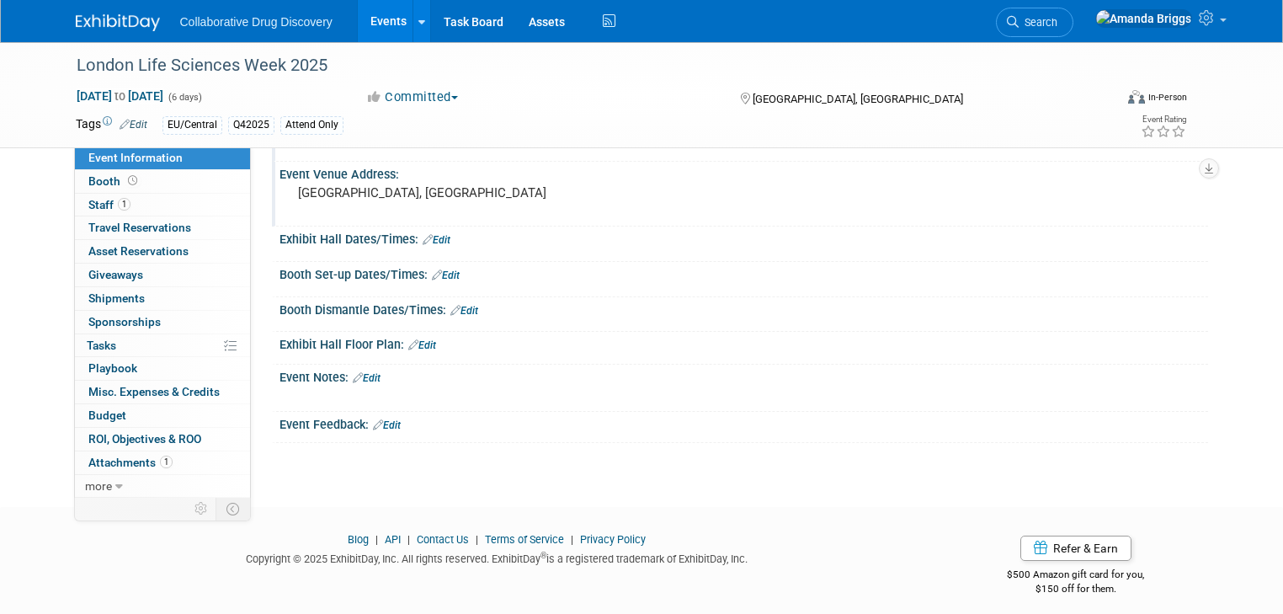
click at [360, 379] on link "Edit" at bounding box center [367, 378] width 28 height 12
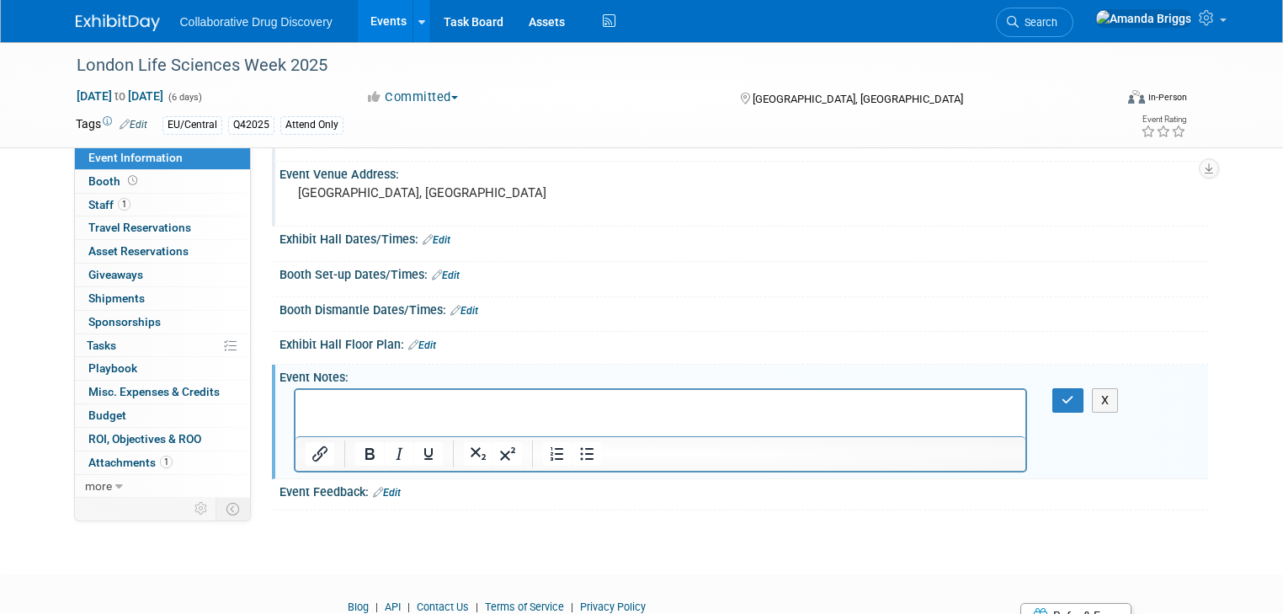
scroll to position [0, 0]
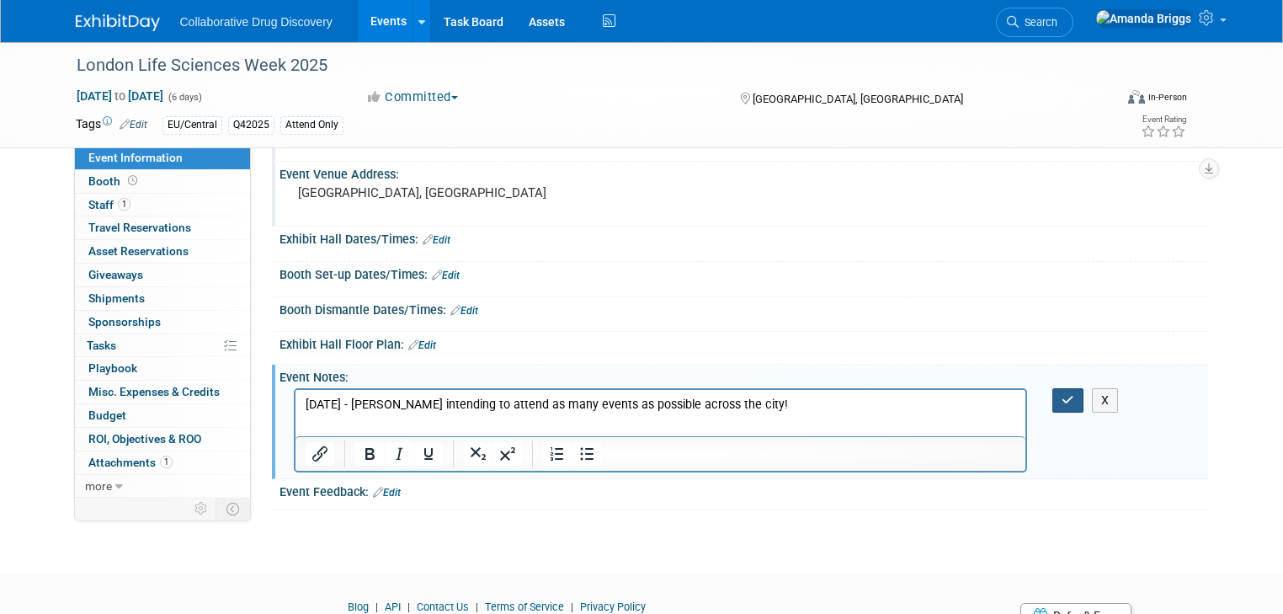
click at [1067, 393] on button "button" at bounding box center [1067, 400] width 31 height 24
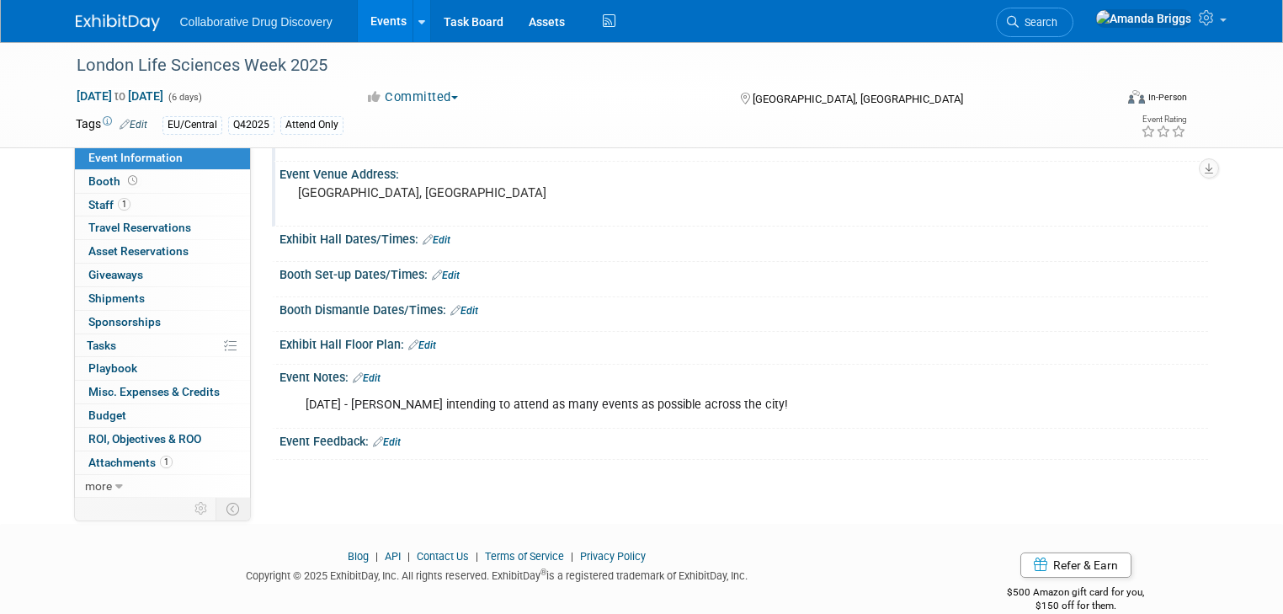
click at [356, 377] on link "Edit" at bounding box center [367, 378] width 28 height 12
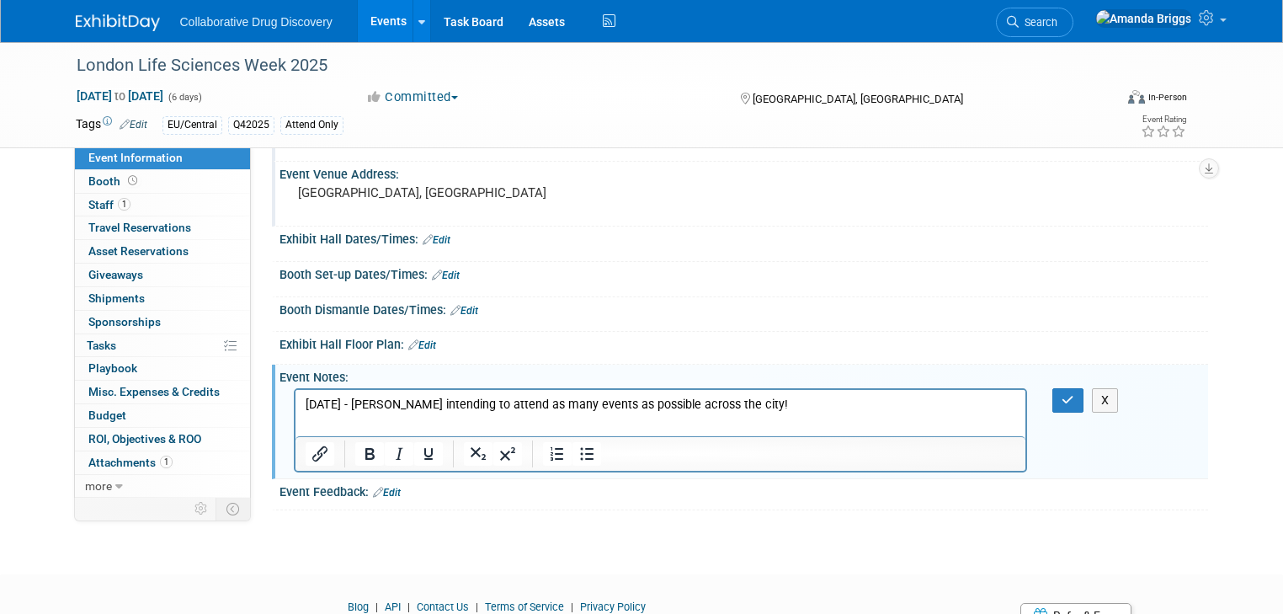
click at [570, 401] on p "25SEP2025 - Lauren intending to attend as many events as possible across the ci…" at bounding box center [660, 405] width 711 height 17
click at [1074, 398] on icon "button" at bounding box center [1068, 400] width 13 height 12
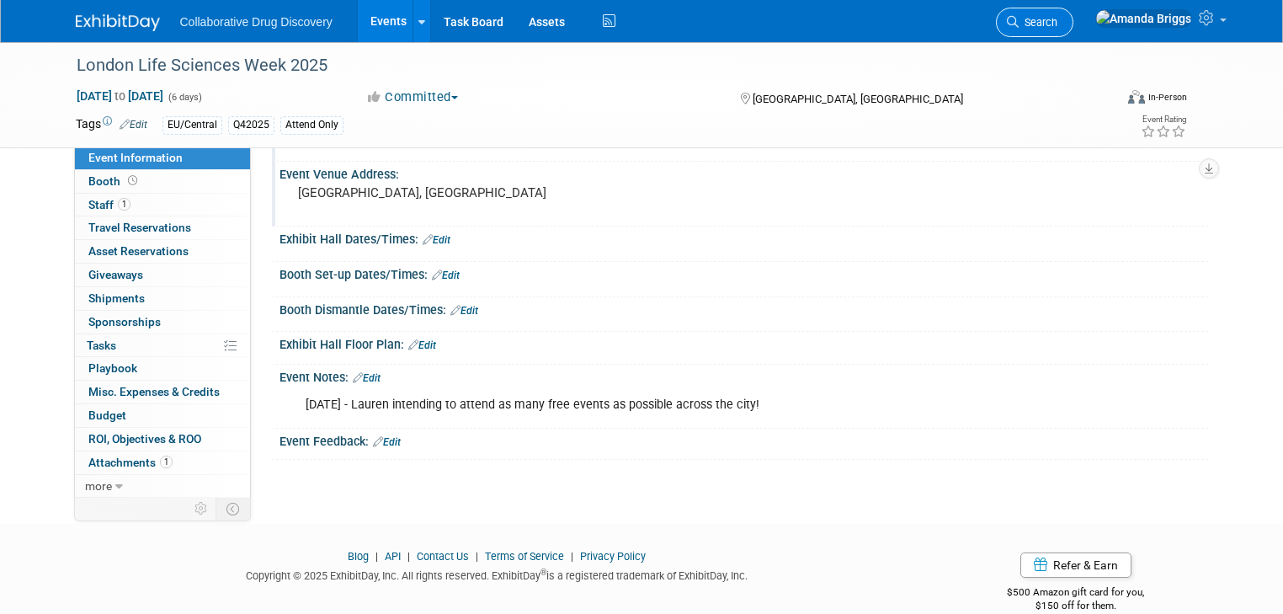
click at [1057, 24] on span "Search" at bounding box center [1038, 22] width 39 height 13
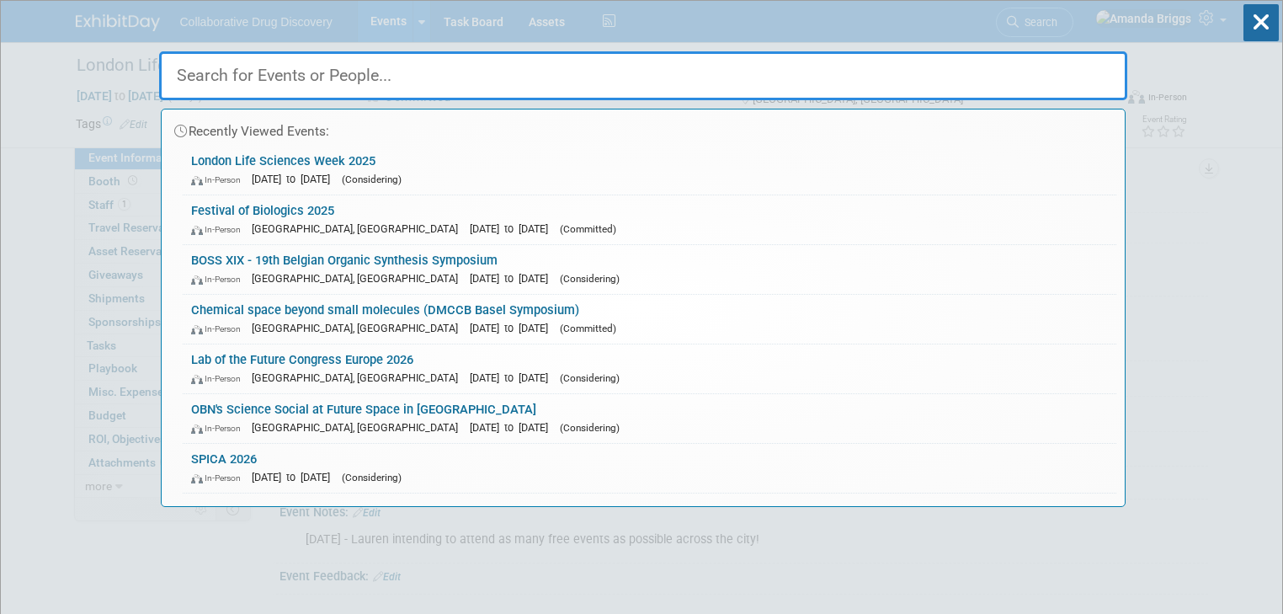
click at [583, 79] on input "text" at bounding box center [643, 75] width 968 height 49
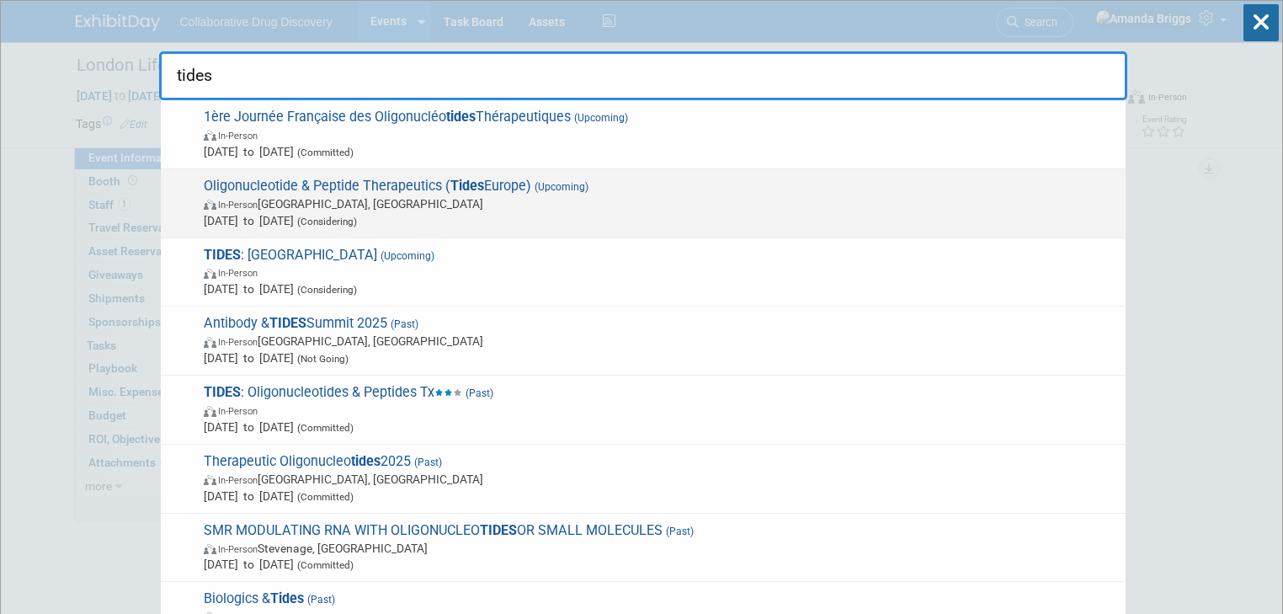
type input "tides"
click at [354, 187] on span "Oligonucleotide & Peptide Therapeutics ( Tides Europe) (Upcoming) In-Person Bas…" at bounding box center [658, 203] width 918 height 51
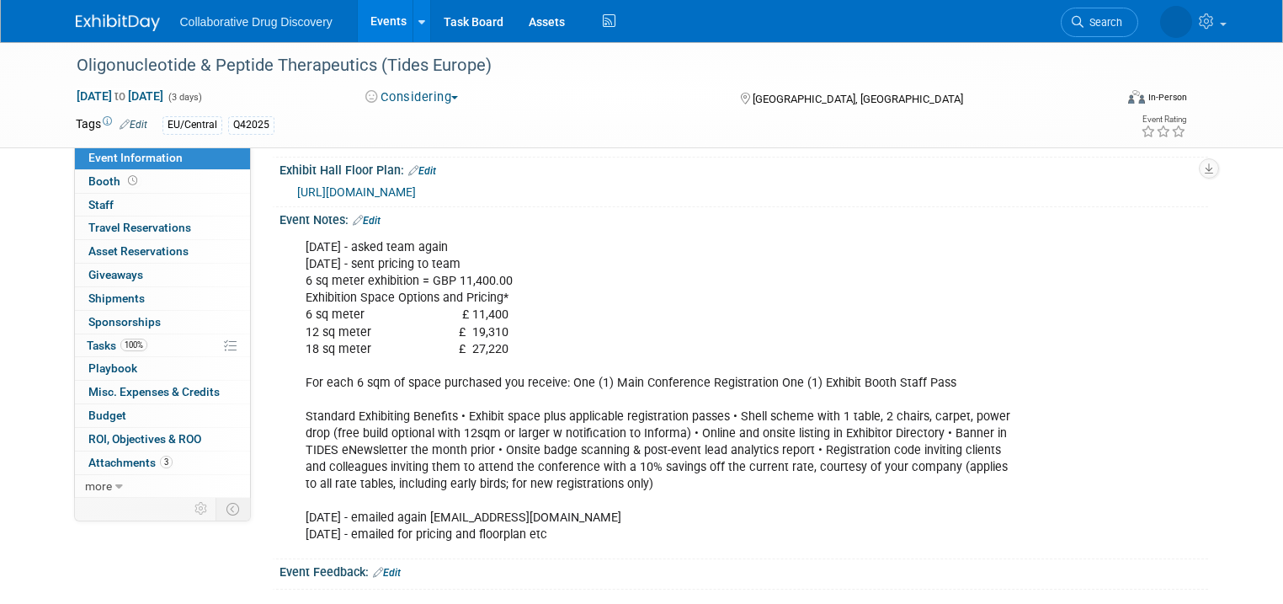
scroll to position [337, 0]
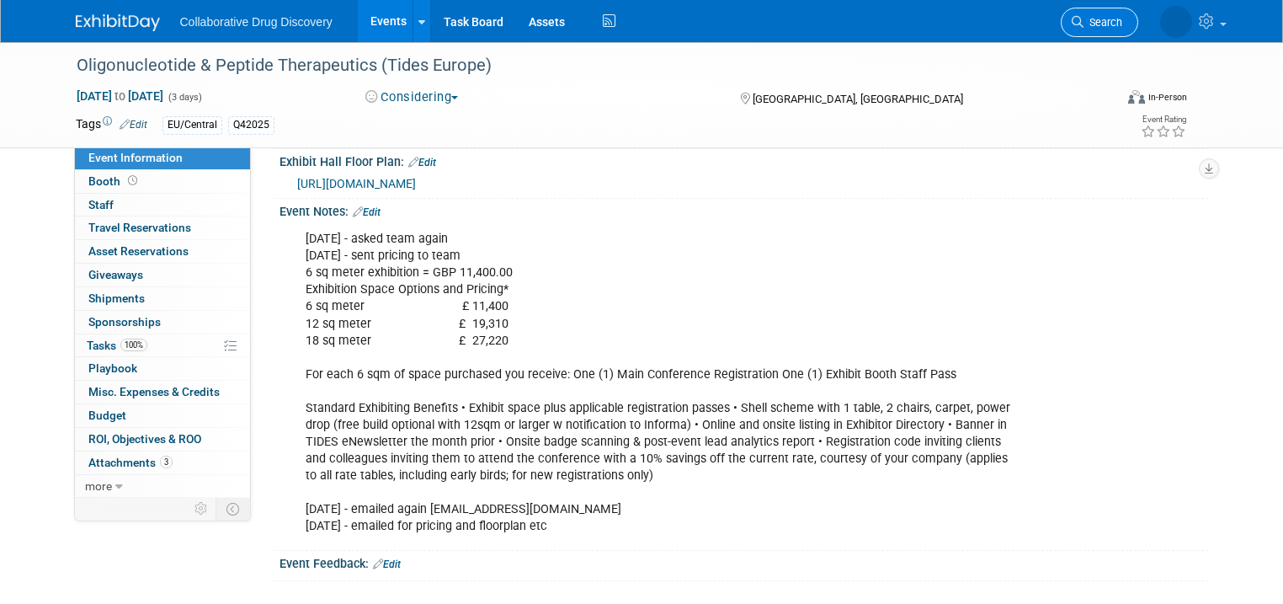
click at [1118, 19] on span "Search" at bounding box center [1102, 22] width 39 height 13
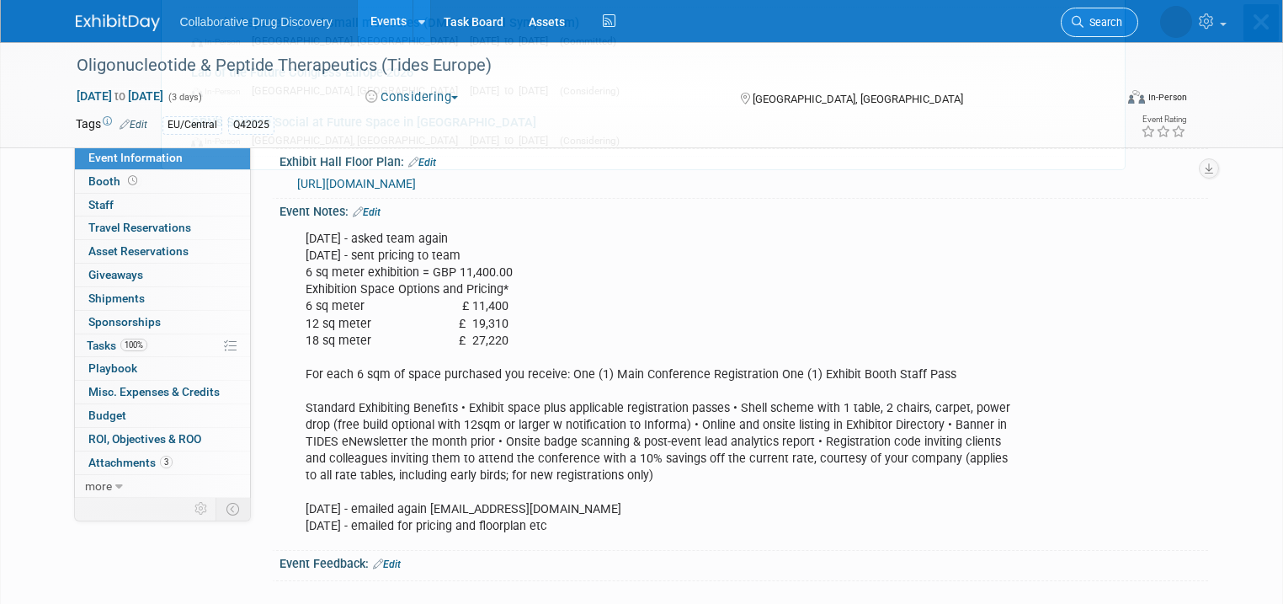
scroll to position [0, 0]
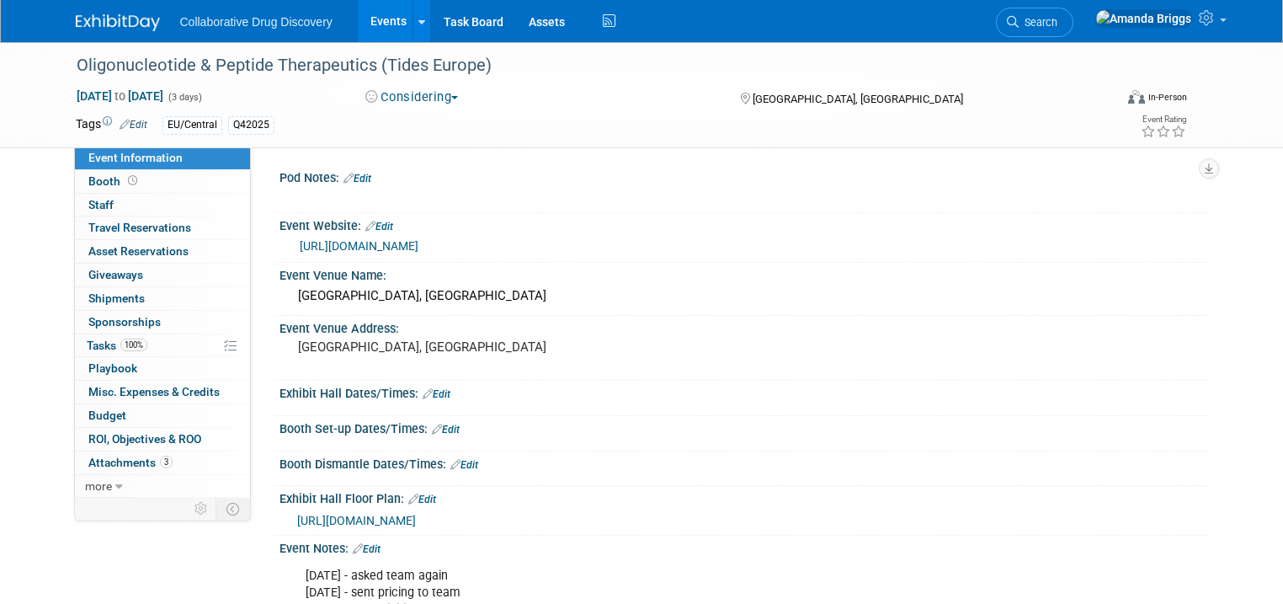
click at [370, 20] on link "Events" at bounding box center [388, 21] width 61 height 42
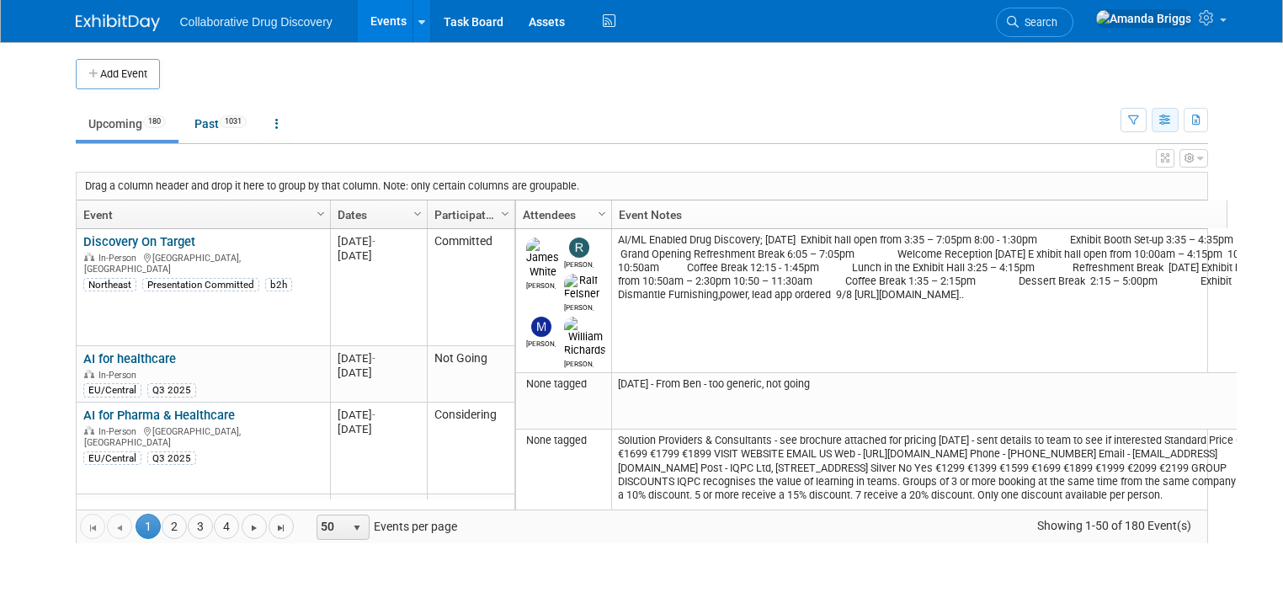
click at [1172, 123] on icon "button" at bounding box center [1165, 120] width 13 height 11
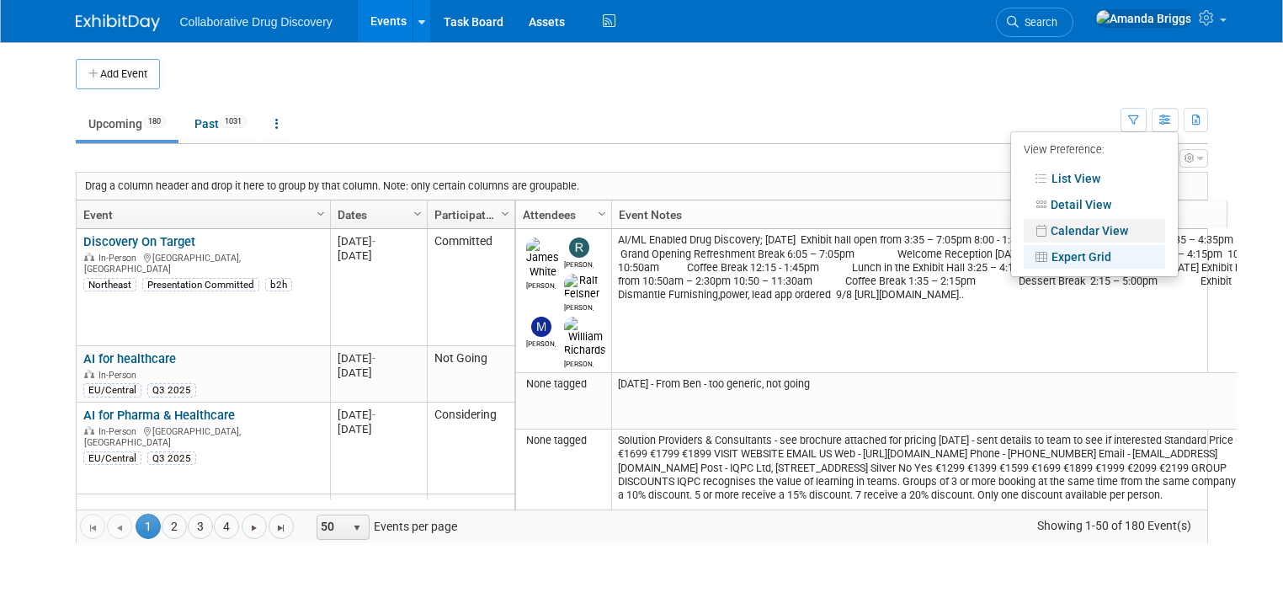
click at [1118, 229] on link "Calendar View" at bounding box center [1094, 231] width 141 height 24
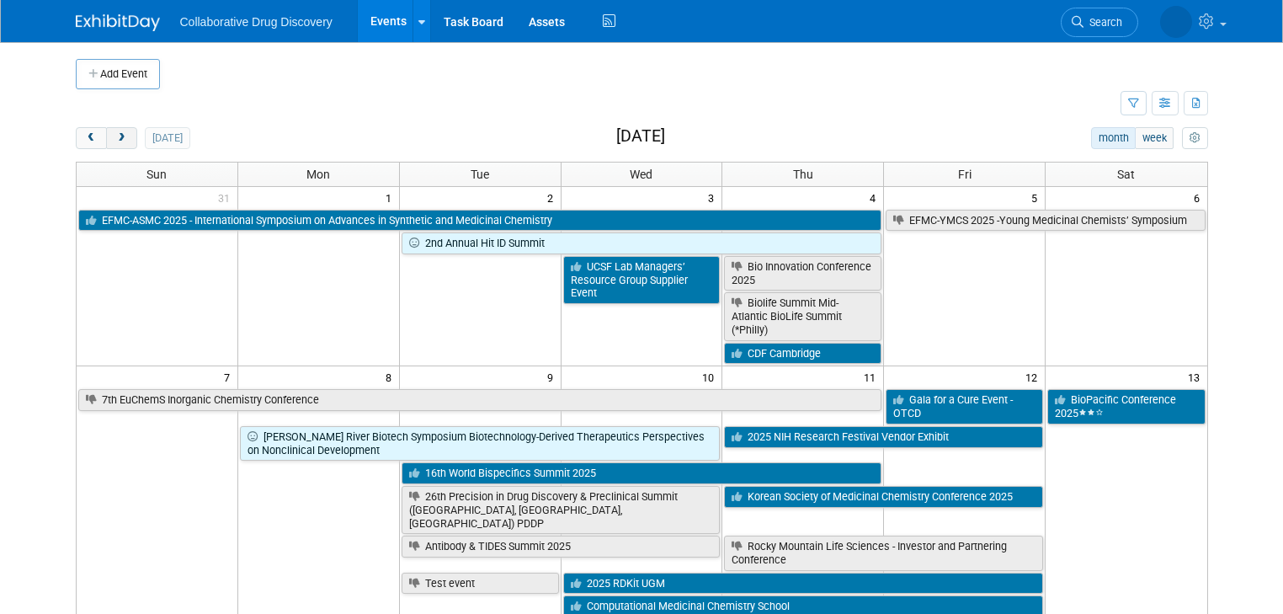
click at [115, 136] on span "next" at bounding box center [121, 138] width 13 height 11
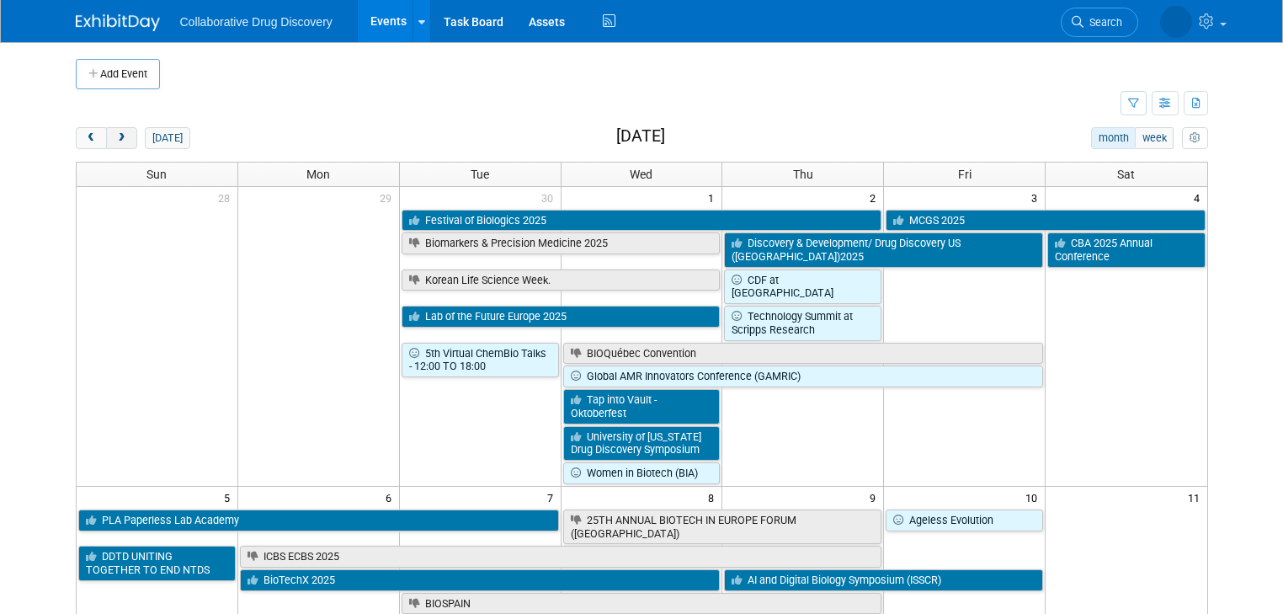
click at [115, 136] on span "next" at bounding box center [121, 138] width 13 height 11
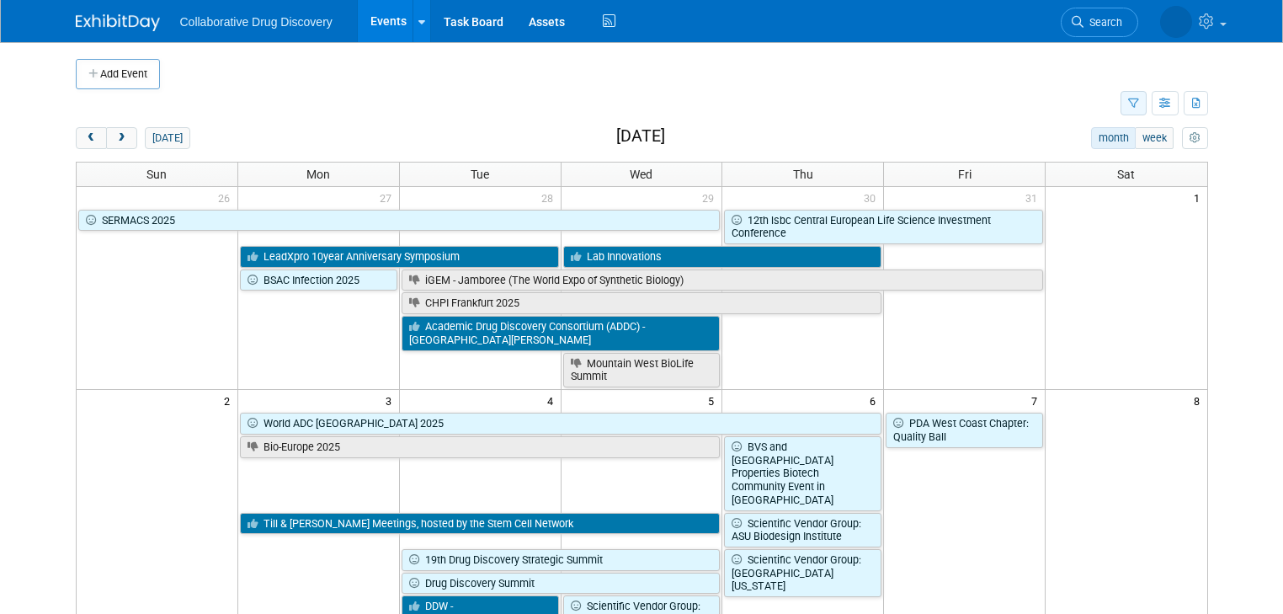
click at [1139, 99] on icon "button" at bounding box center [1133, 103] width 11 height 11
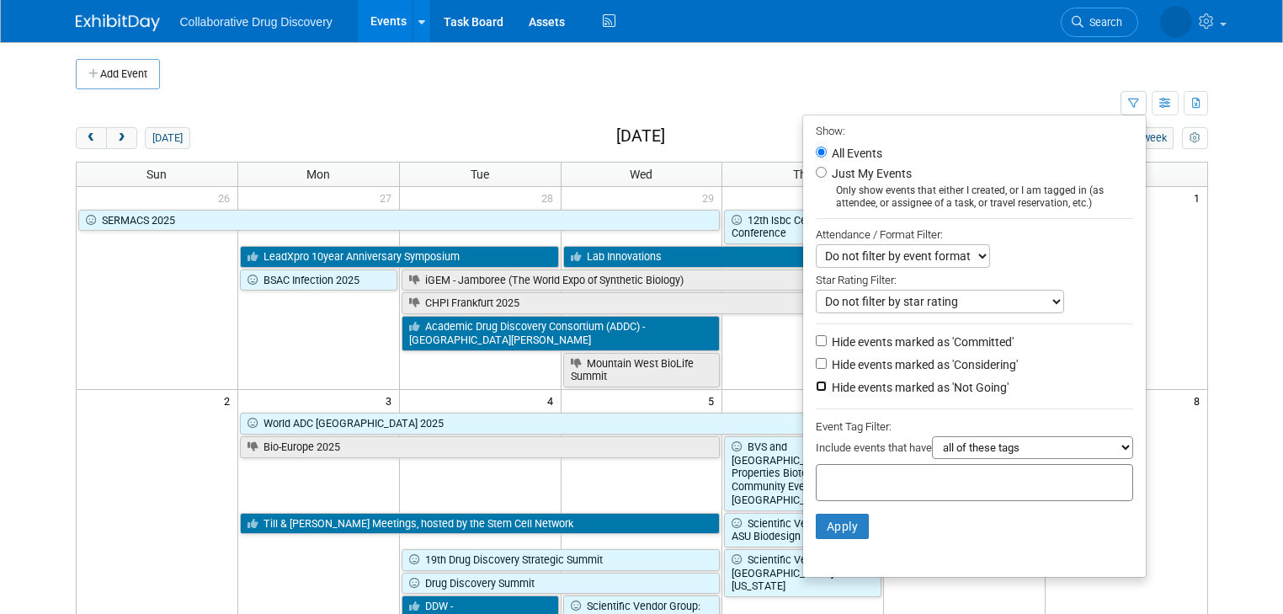
click at [827, 382] on input "Hide events marked as 'Not Going'" at bounding box center [821, 386] width 11 height 11
checkbox input "true"
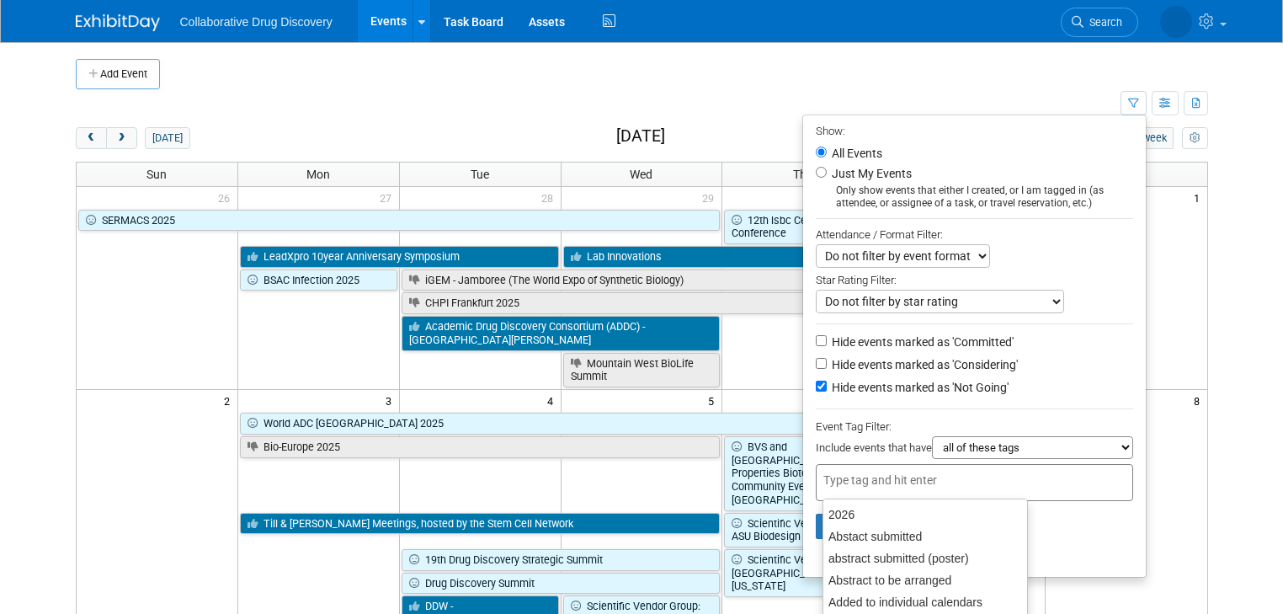
click at [849, 475] on input "text" at bounding box center [890, 479] width 135 height 17
type input "eu"
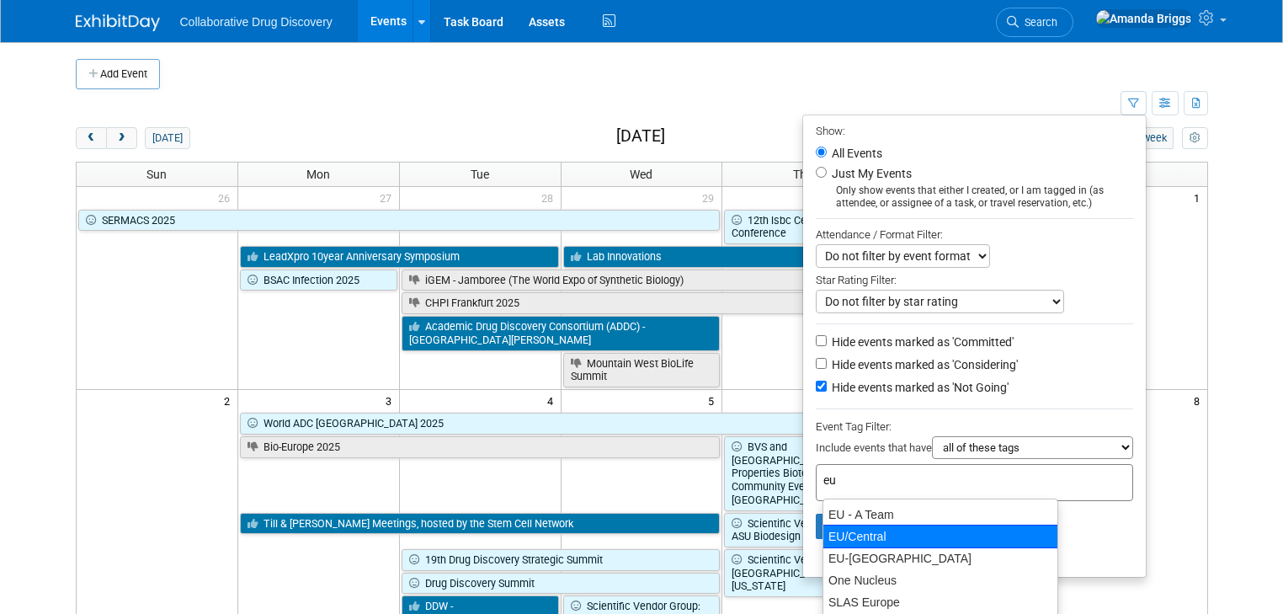
click at [865, 531] on div "EU/Central" at bounding box center [941, 536] width 236 height 24
type input "EU/Central"
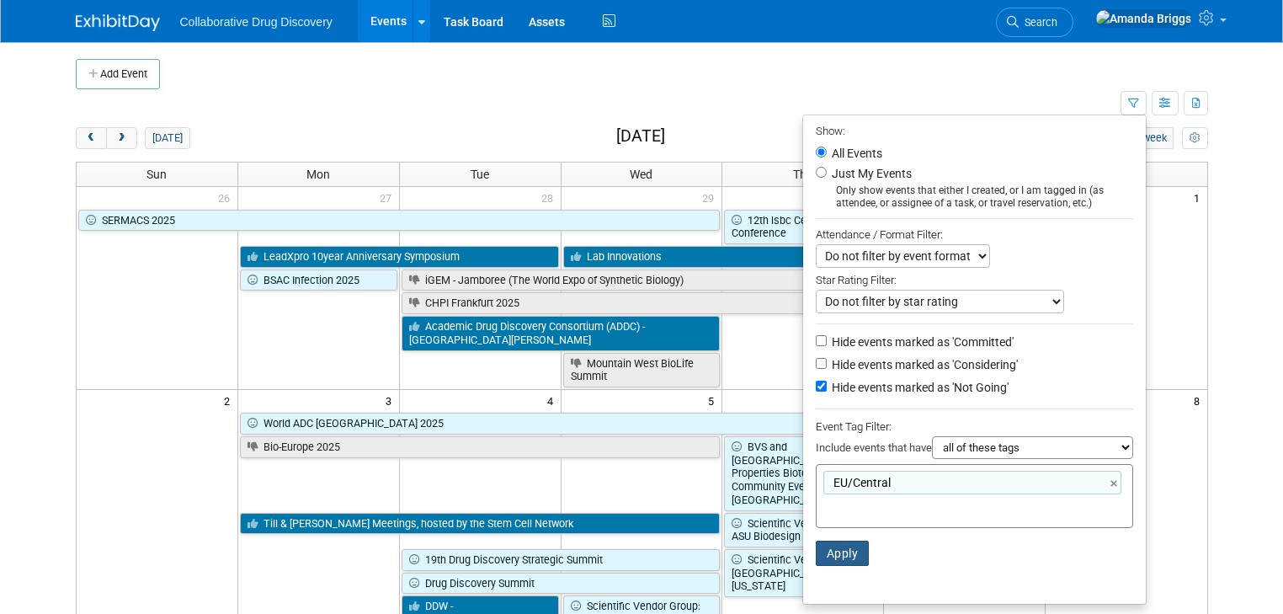
click at [865, 552] on button "Apply" at bounding box center [843, 552] width 54 height 25
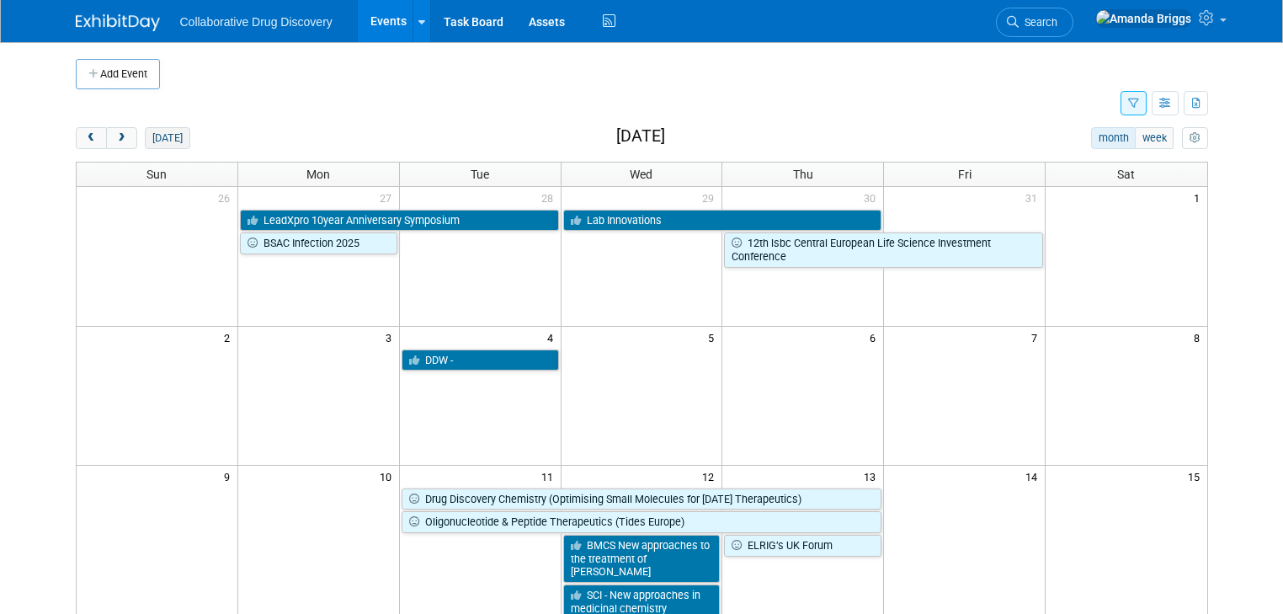
click at [151, 138] on button "[DATE]" at bounding box center [167, 138] width 45 height 22
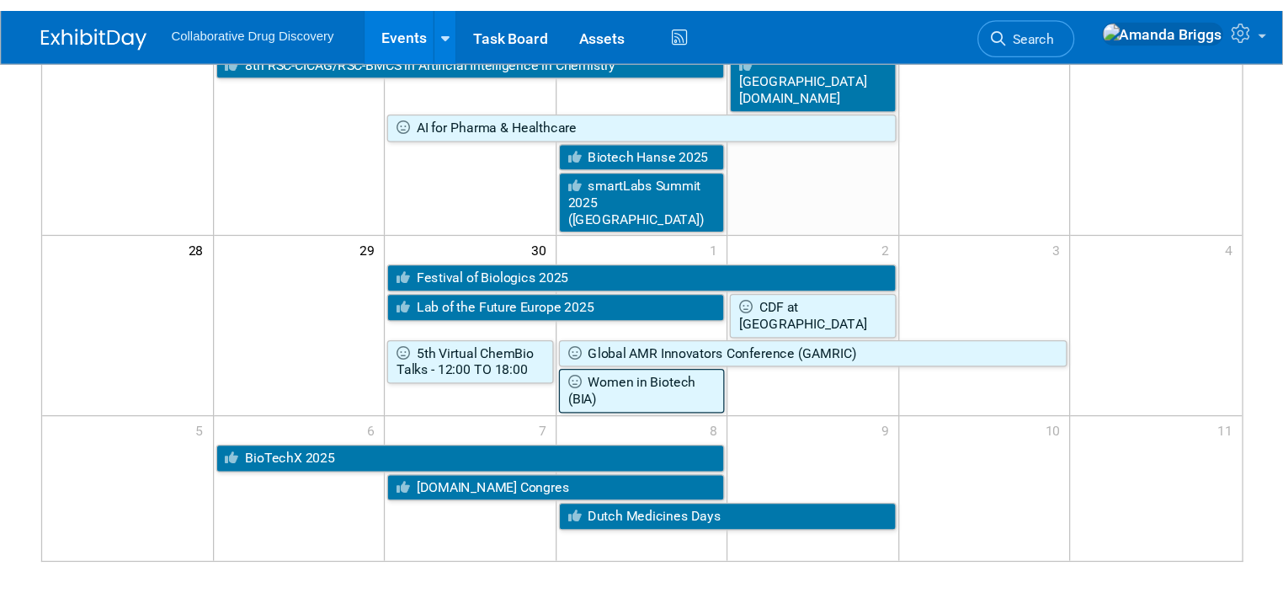
scroll to position [534, 0]
